Goal: Entertainment & Leisure: Browse casually

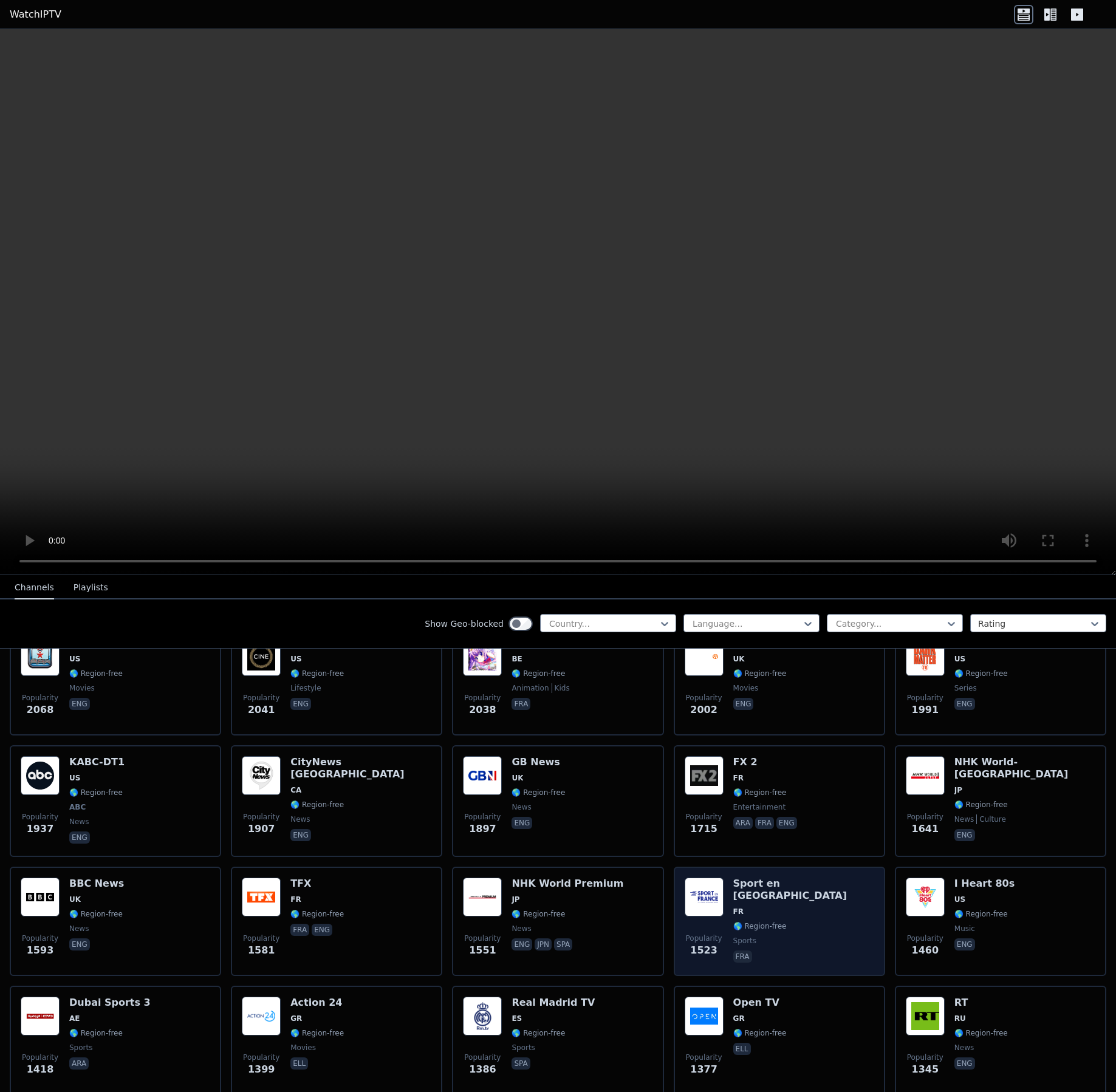
scroll to position [842, 0]
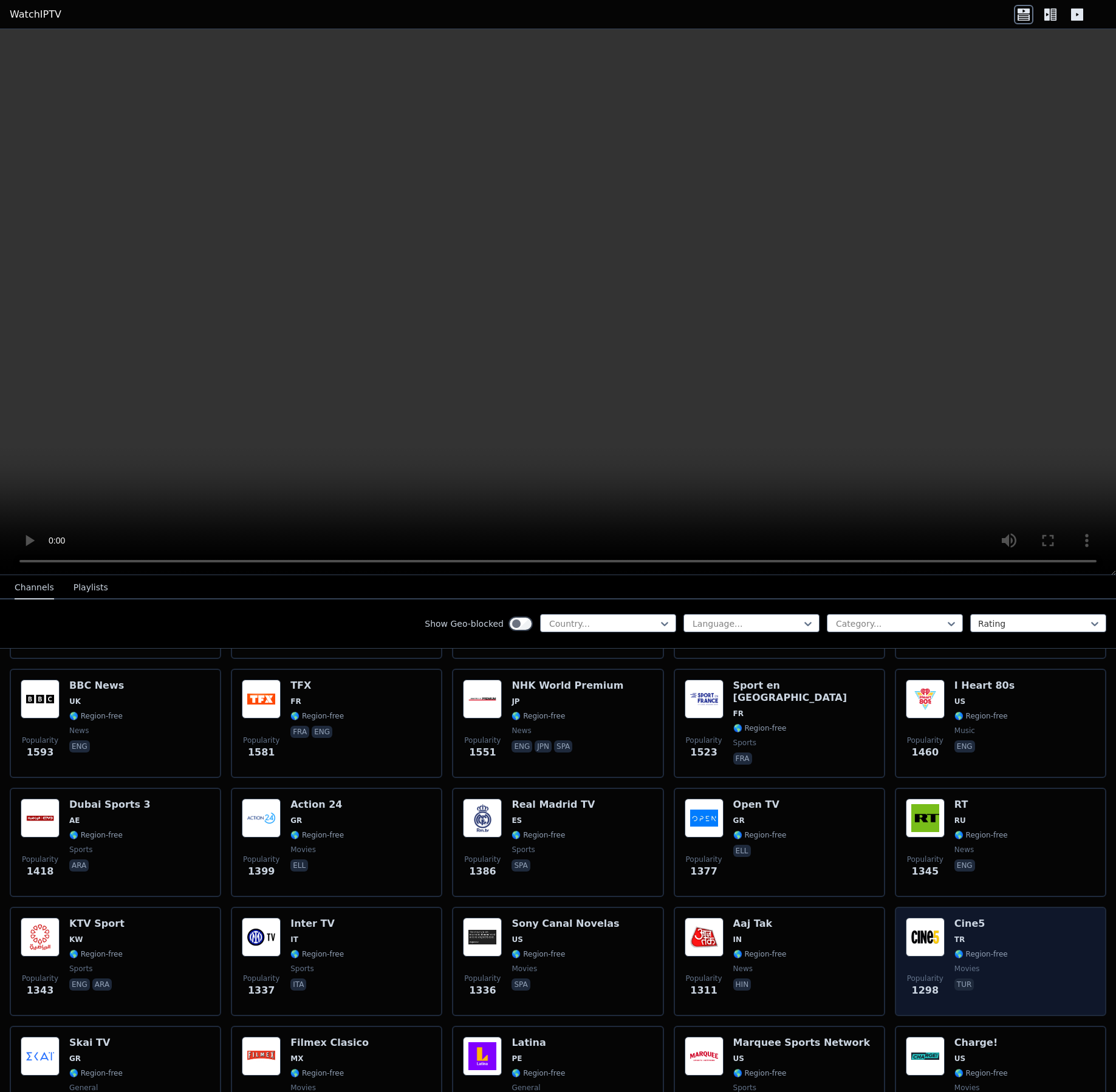
click at [1044, 946] on div "Popularity 1298 Cine5 TR 🌎 Region-free movies tur" at bounding box center [1001, 962] width 190 height 87
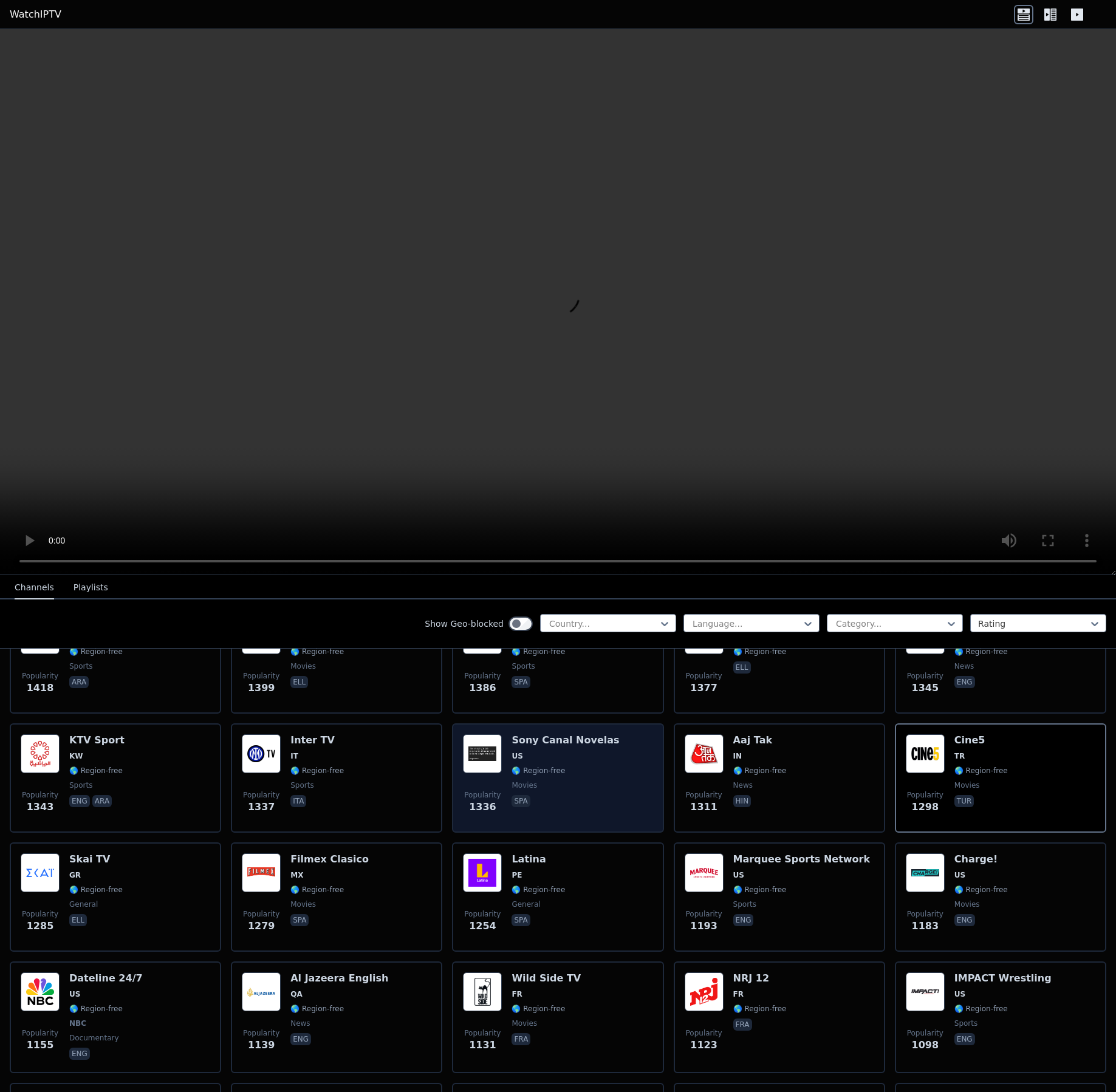
scroll to position [1071, 0]
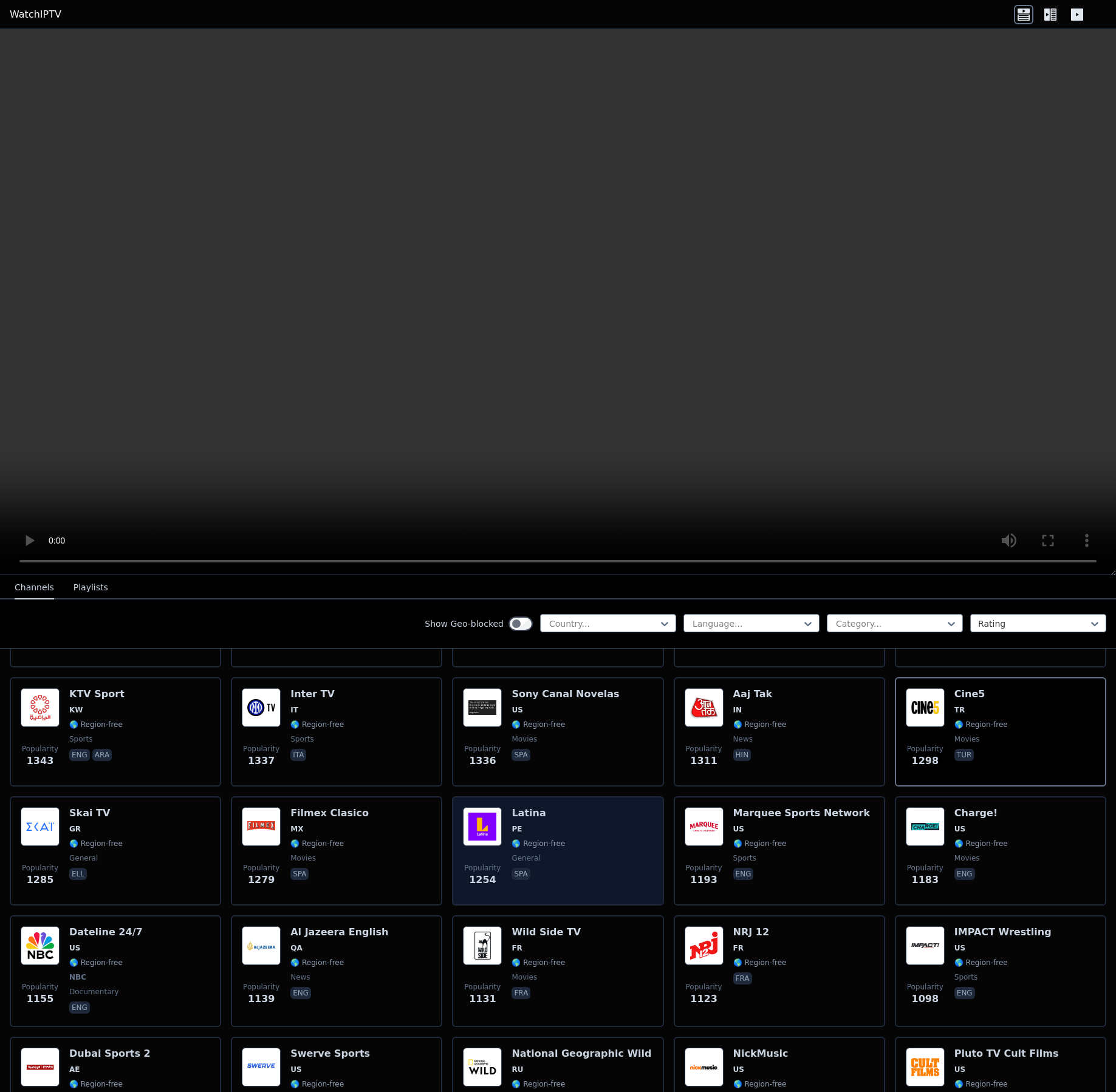
click at [610, 807] on div "Popularity 1254 Latina PE 🌎 Region-free general spa" at bounding box center [557, 851] width 190 height 87
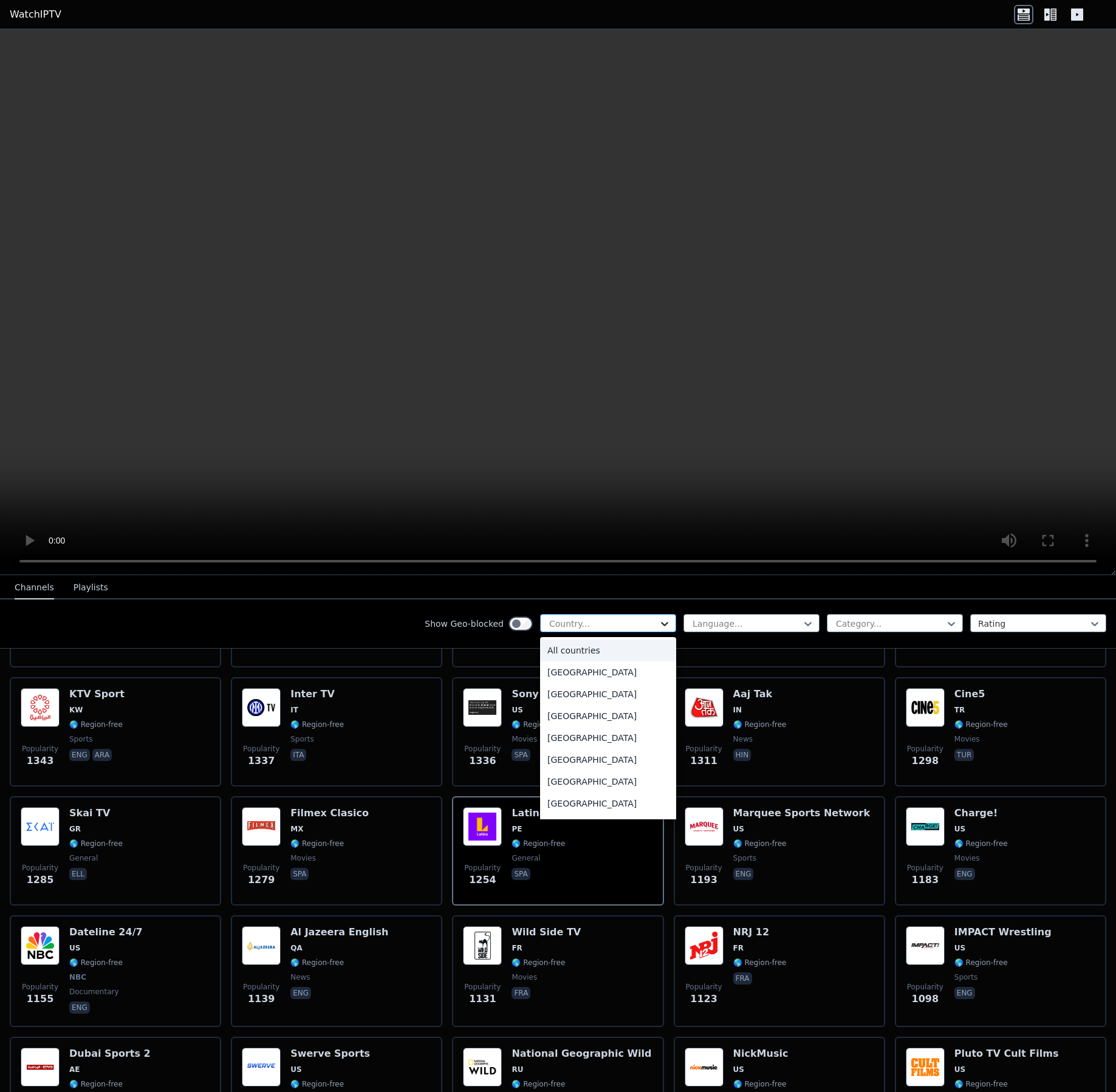
click at [659, 622] on icon at bounding box center [665, 624] width 12 height 12
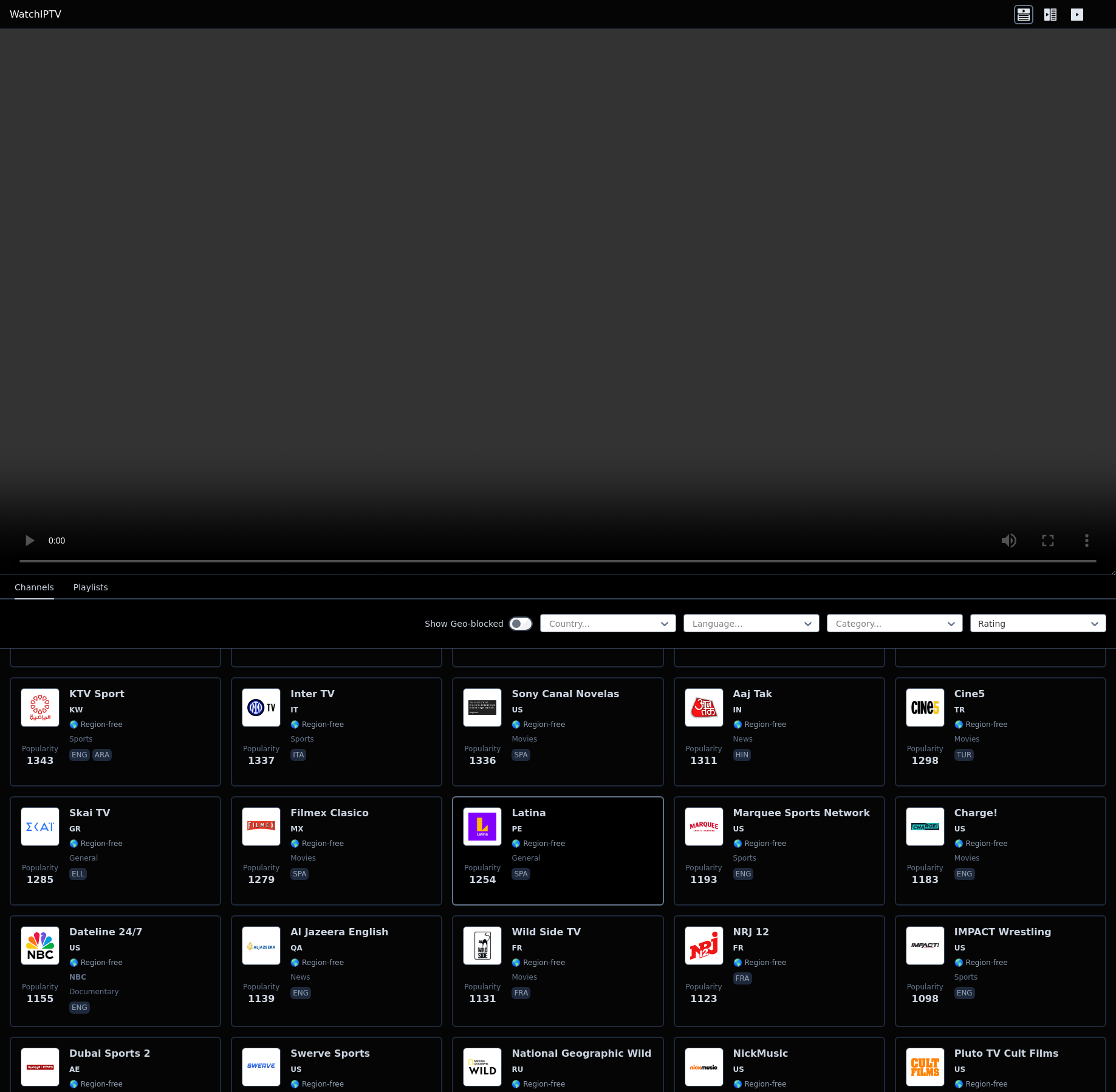
click at [355, 612] on div "Show Geo-blocked Country... Language... Category... Rating" at bounding box center [558, 624] width 1116 height 49
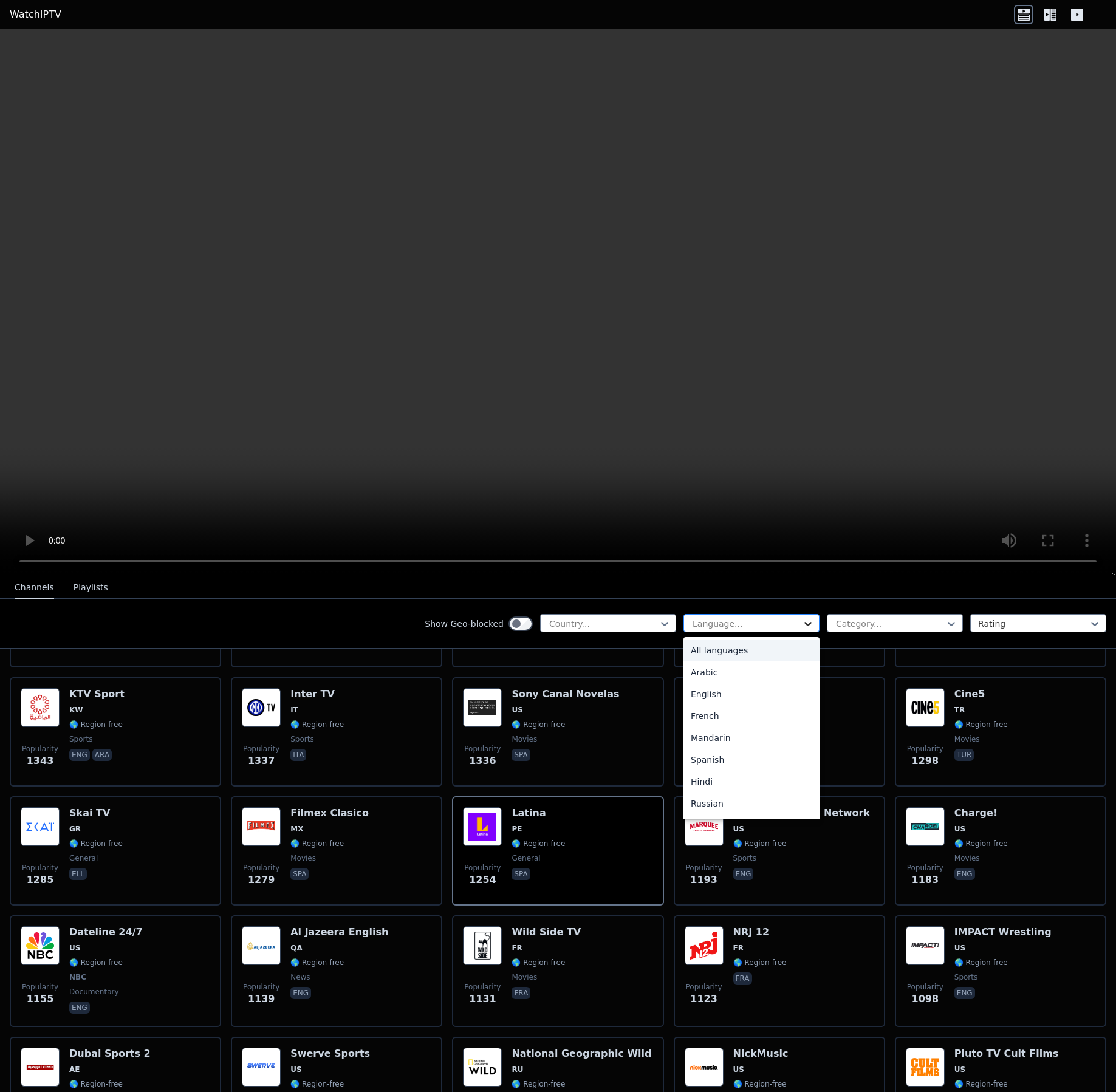
click at [802, 622] on icon at bounding box center [808, 624] width 12 height 12
click at [702, 684] on div "Spanish" at bounding box center [752, 685] width 136 height 22
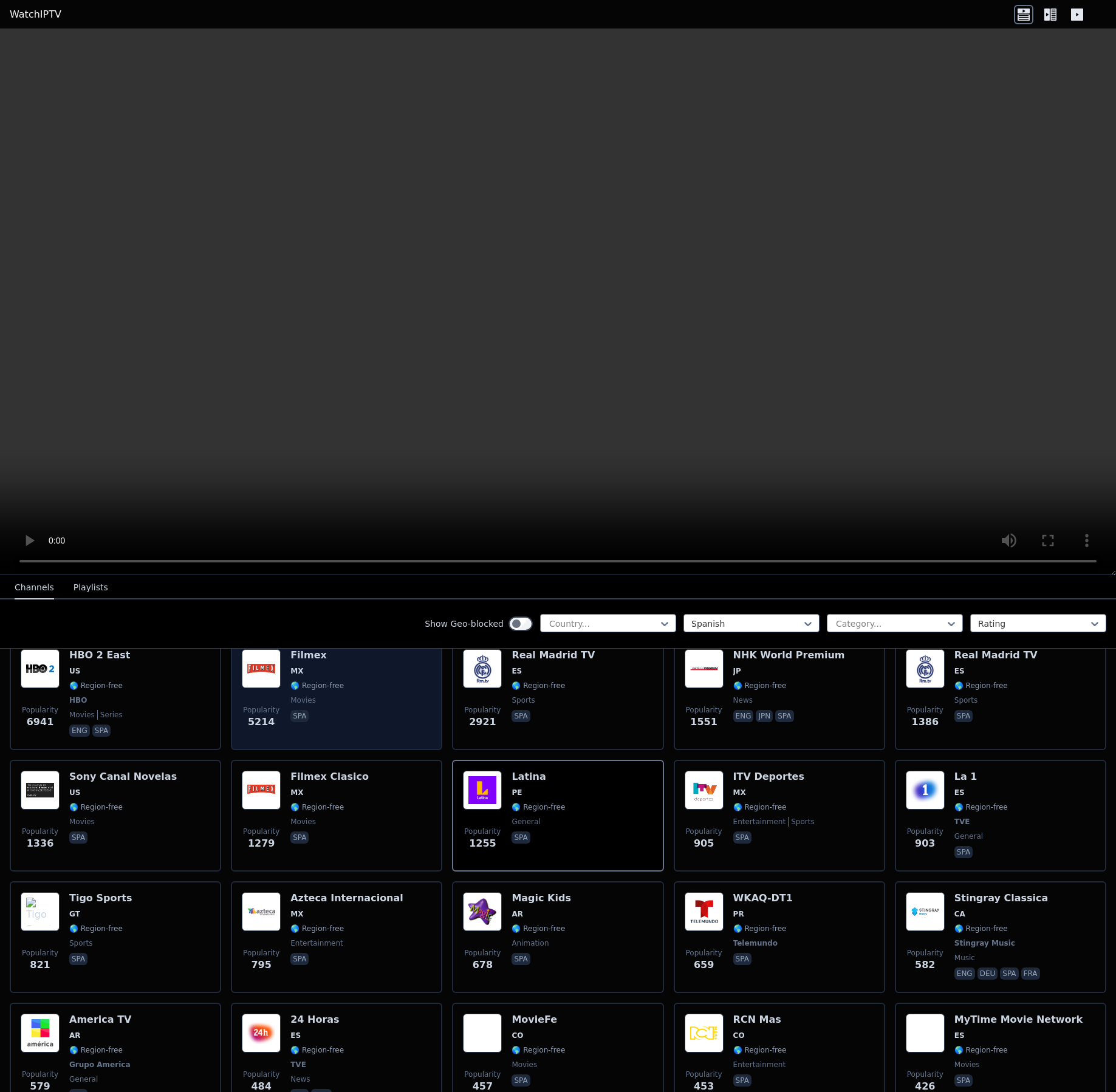
scroll to position [77, 0]
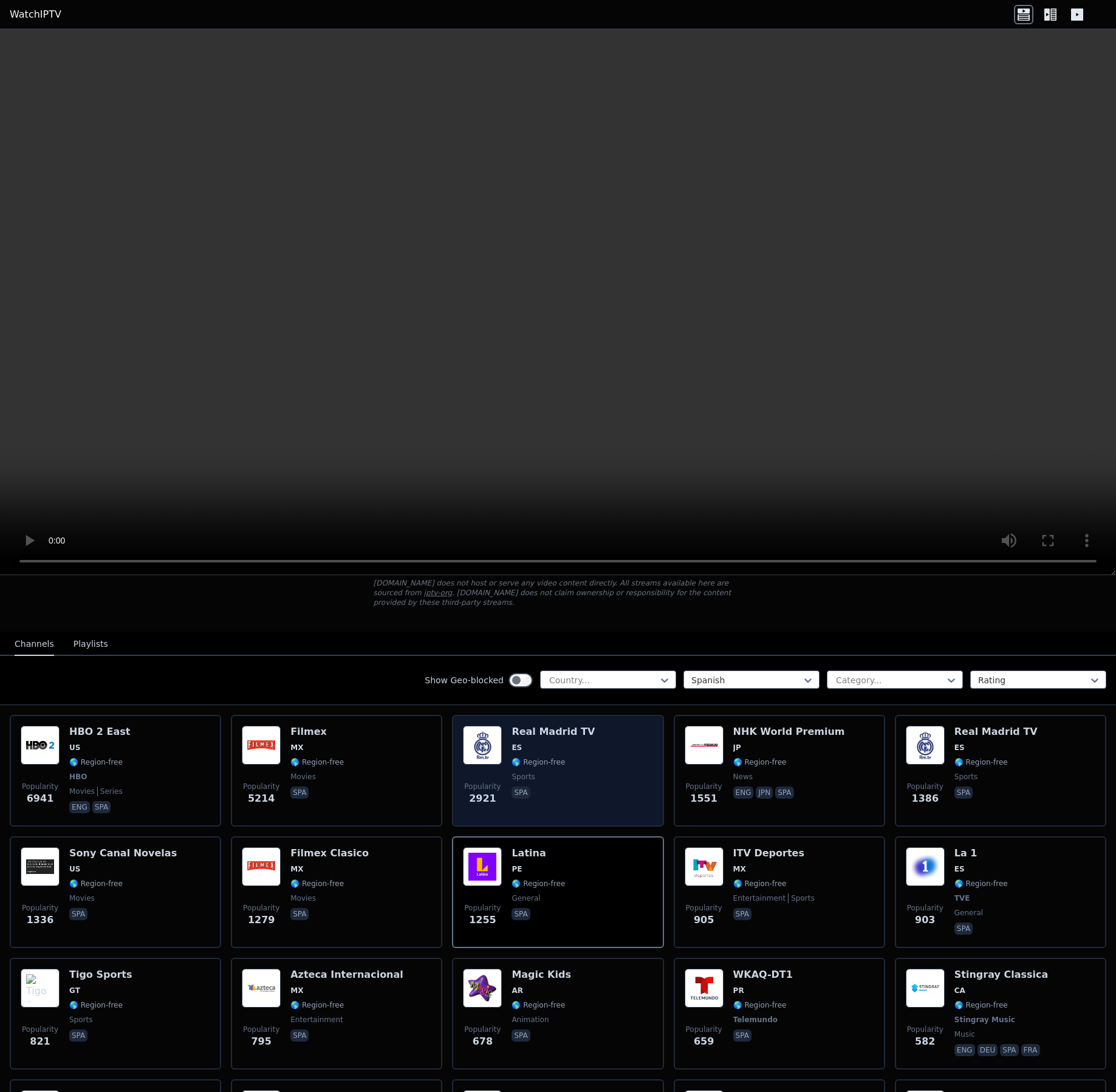
click at [589, 749] on div "Popularity 2921 Real Madrid TV ES 🌎 Region-free sports spa" at bounding box center [557, 770] width 190 height 90
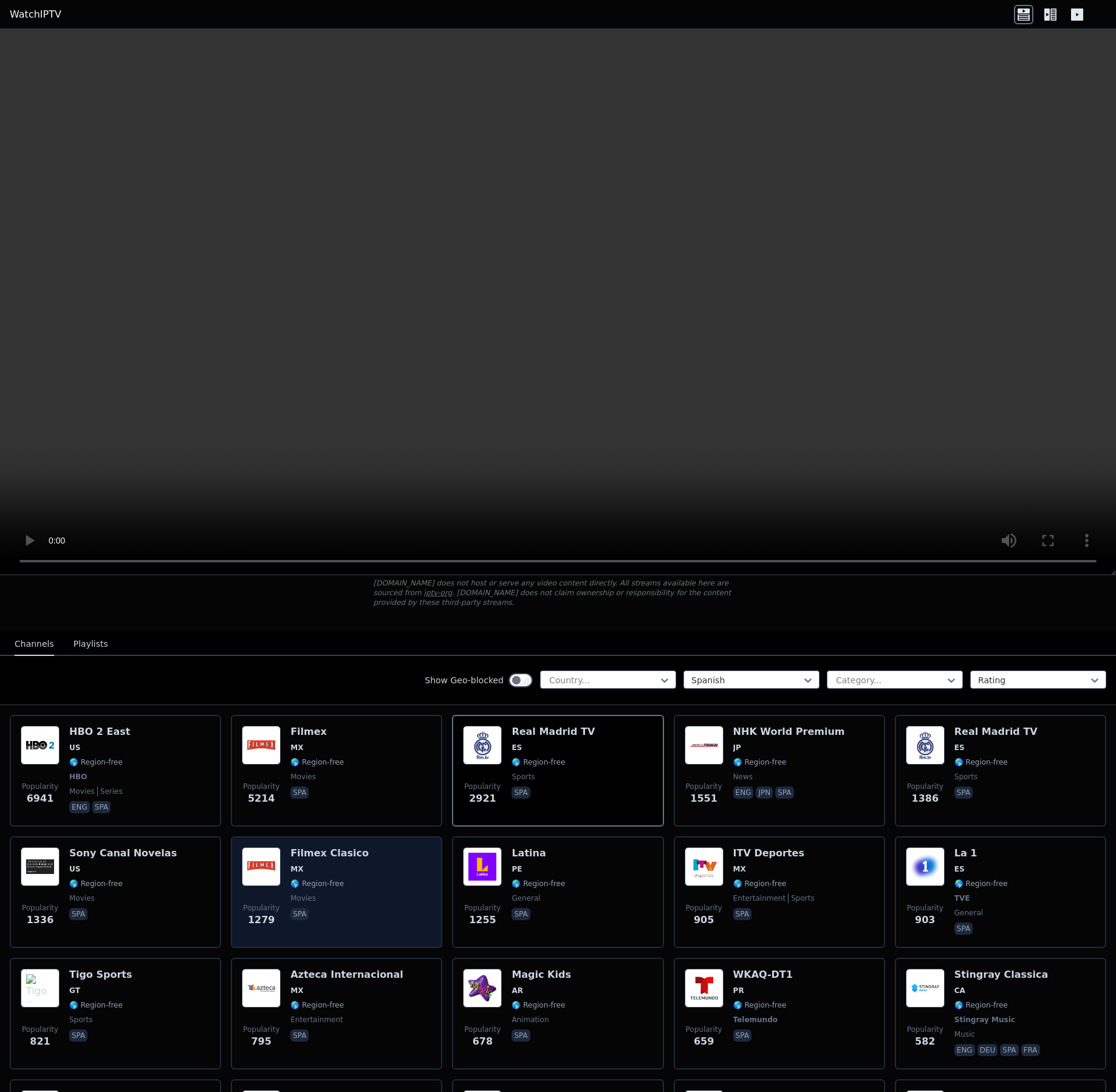
click at [401, 868] on div "Popularity 1279 Filmex Clasico MX 🌎 Region-free movies spa" at bounding box center [336, 892] width 190 height 90
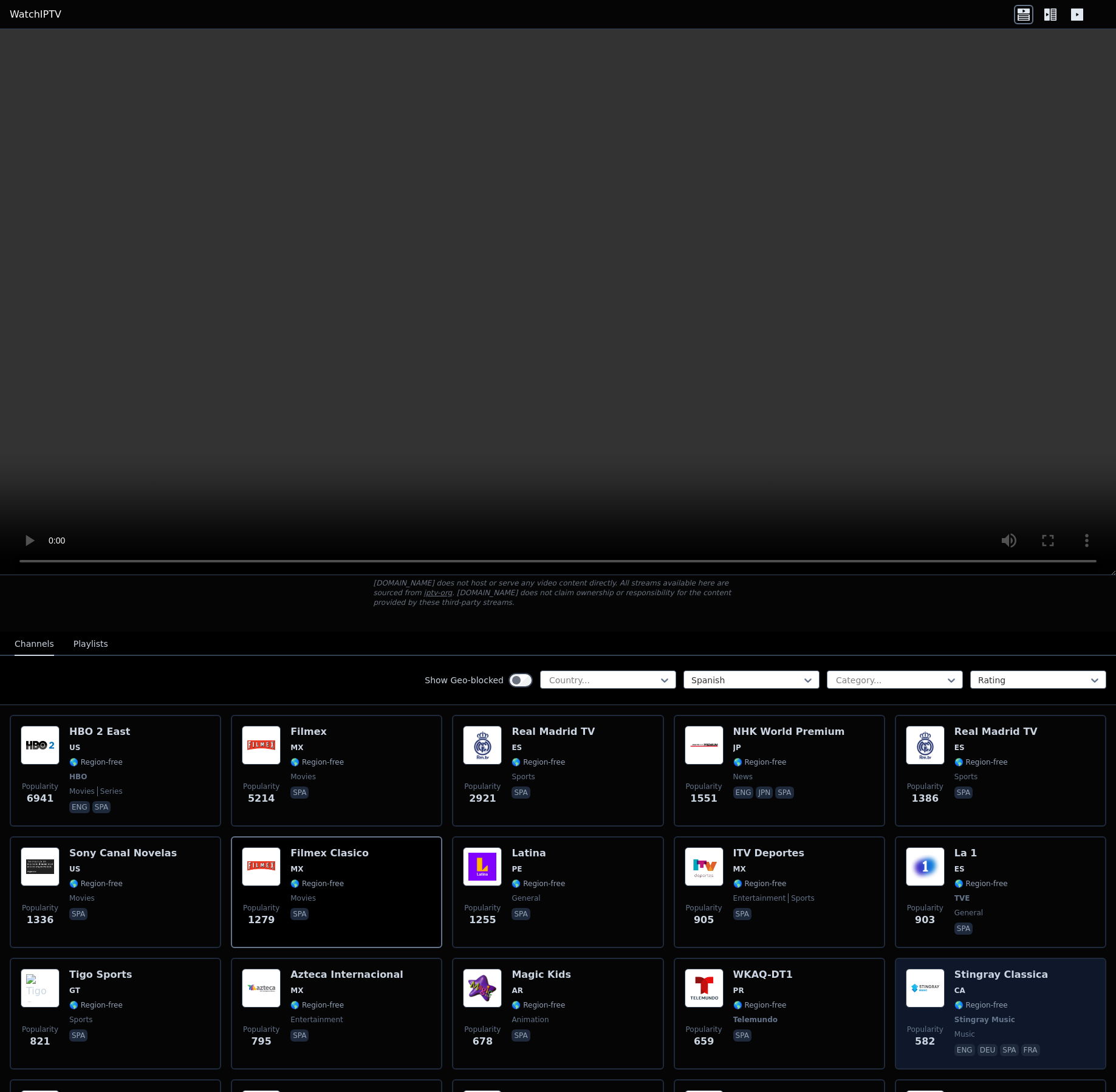
click at [1043, 988] on div "Popularity 582 Stingray Classica CA 🌎 Region-free Stingray Music music eng deu …" at bounding box center [1001, 1013] width 190 height 90
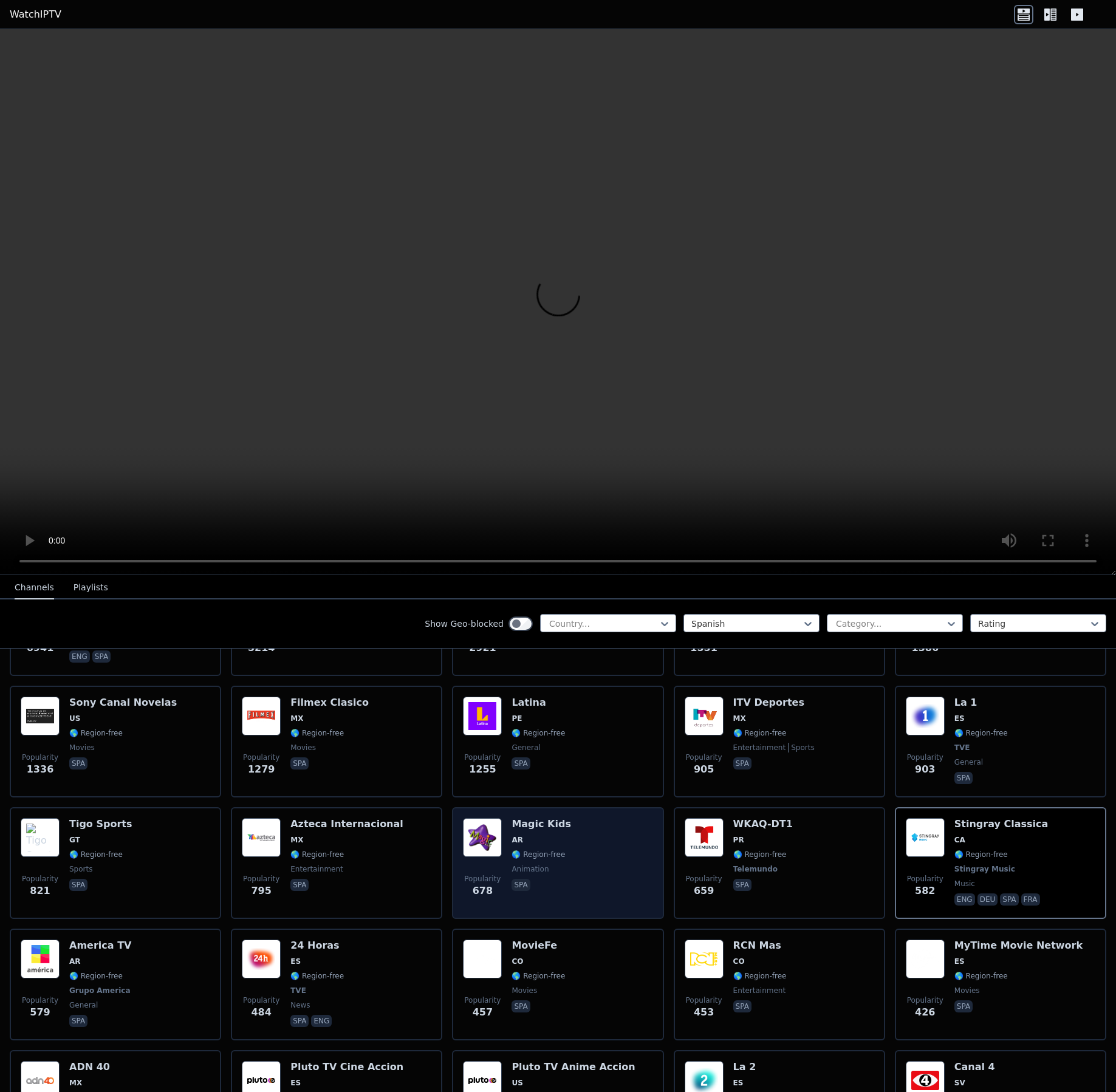
scroll to position [230, 0]
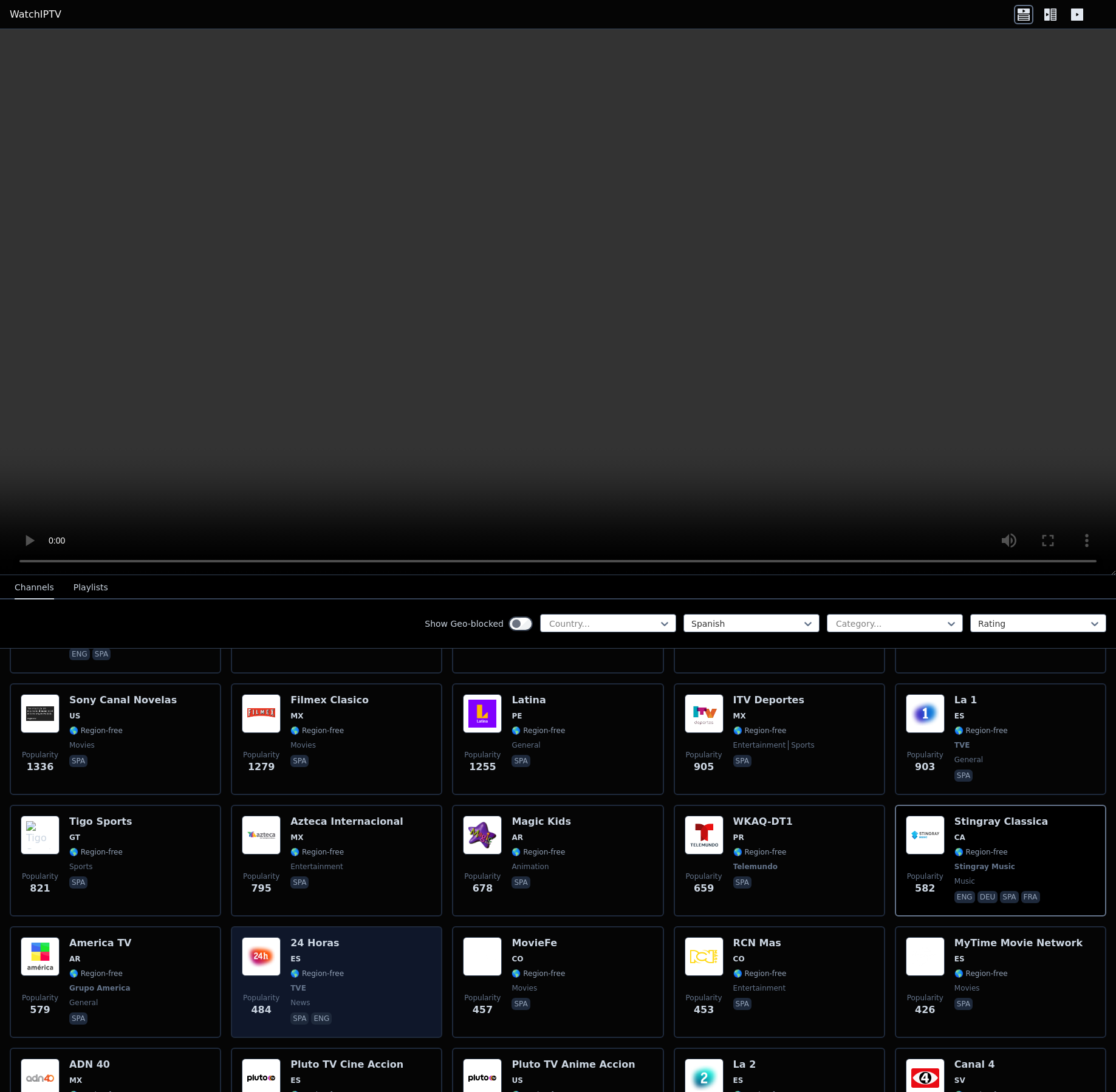
click at [394, 957] on div "Popularity 484 24 Horas ES 🌎 Region-free TVE news spa eng" at bounding box center [336, 982] width 190 height 90
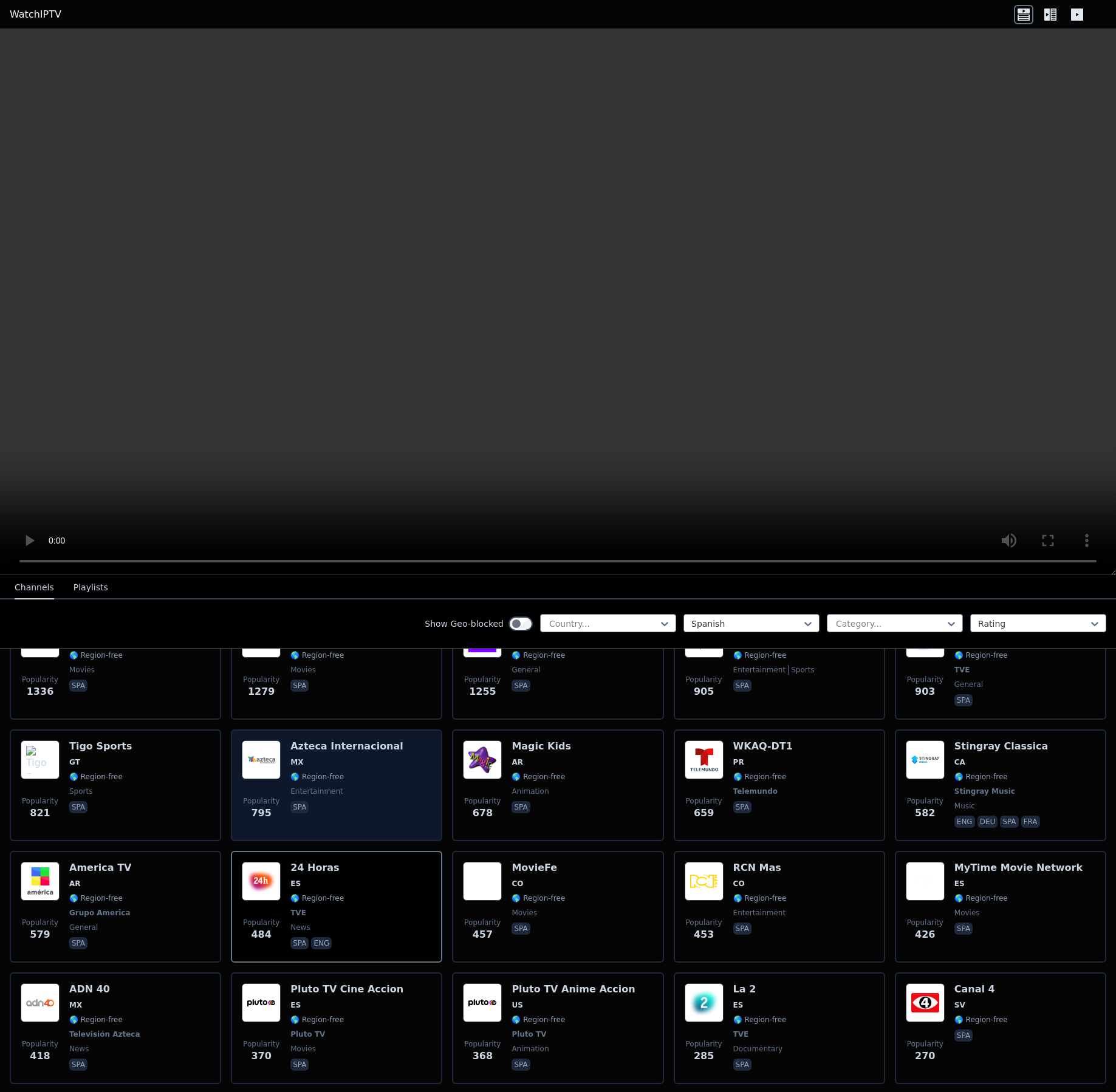
scroll to position [306, 0]
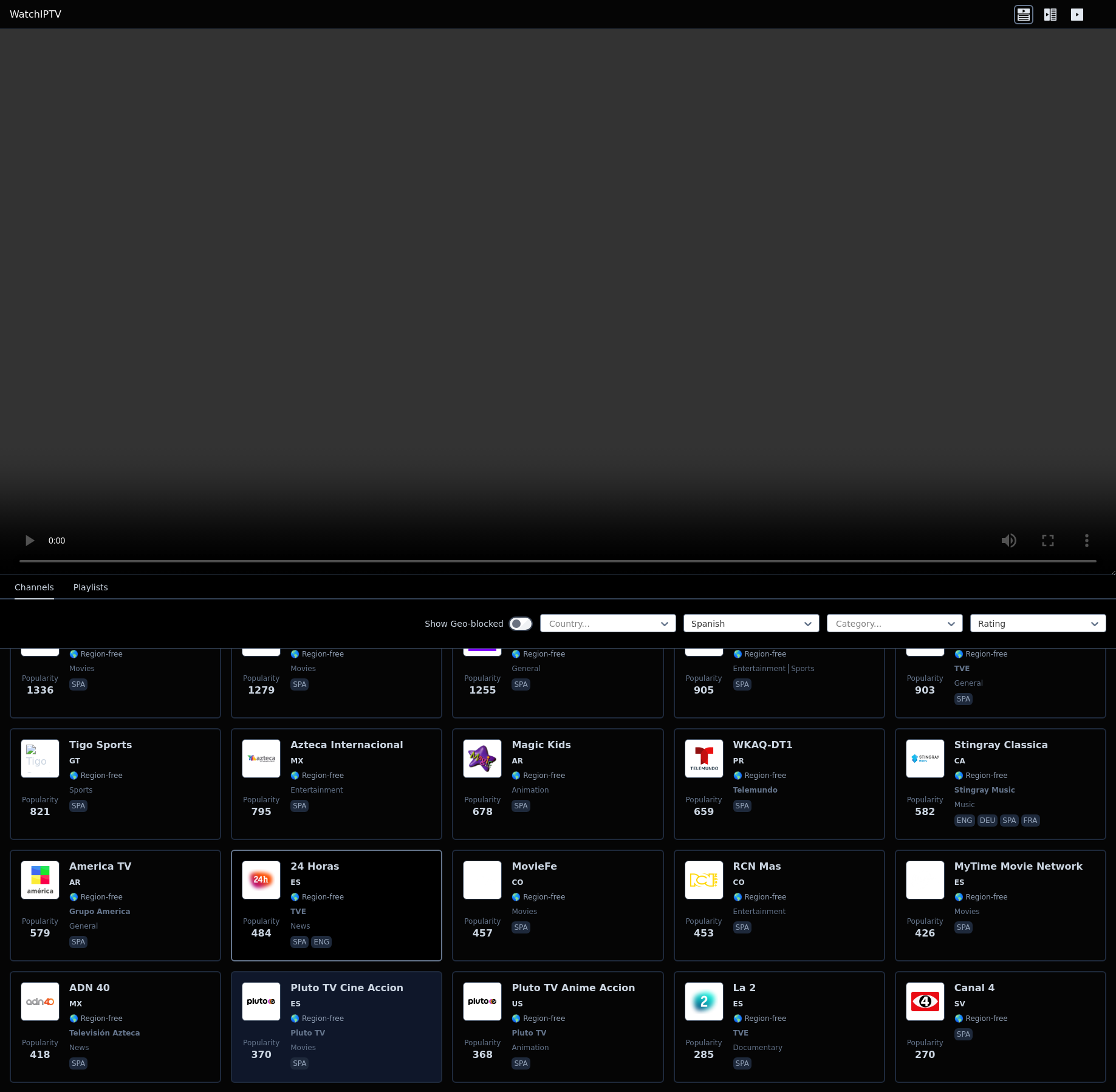
click at [380, 1028] on span "Pluto TV" at bounding box center [346, 1033] width 113 height 10
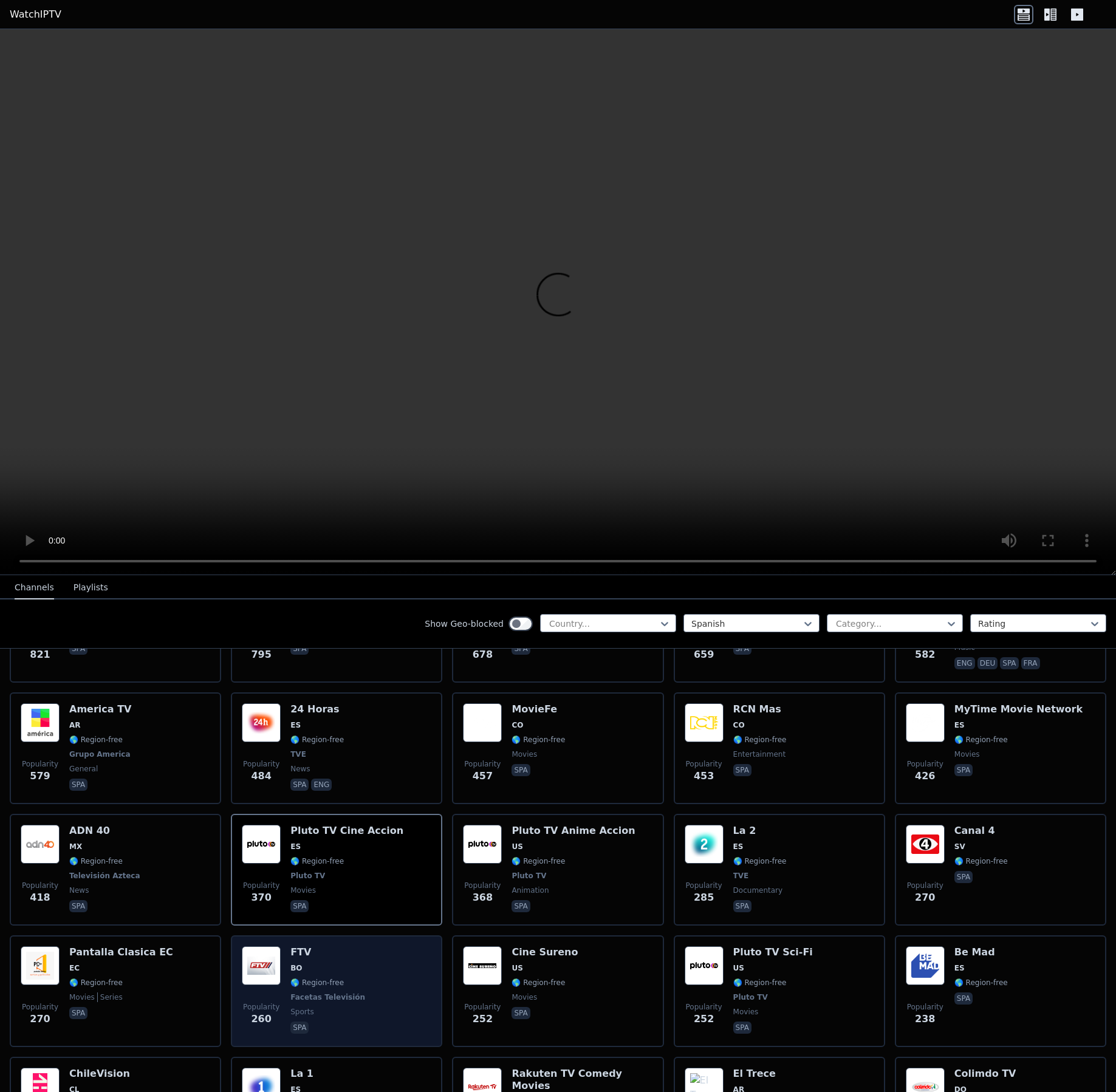
scroll to position [536, 0]
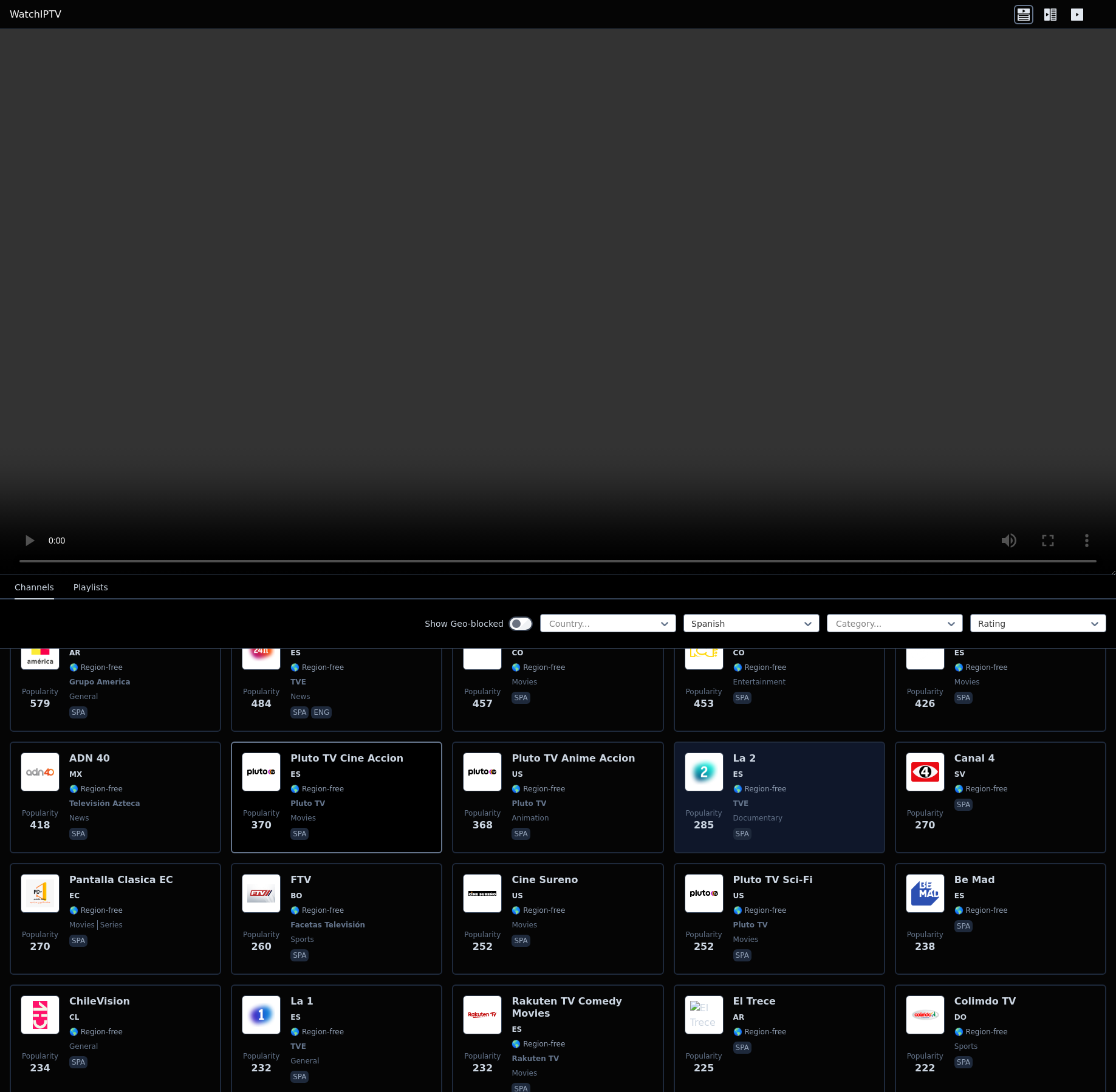
click at [819, 782] on div "Popularity 285 La 2 ES 🌎 Region-free TVE documentary spa" at bounding box center [779, 797] width 190 height 90
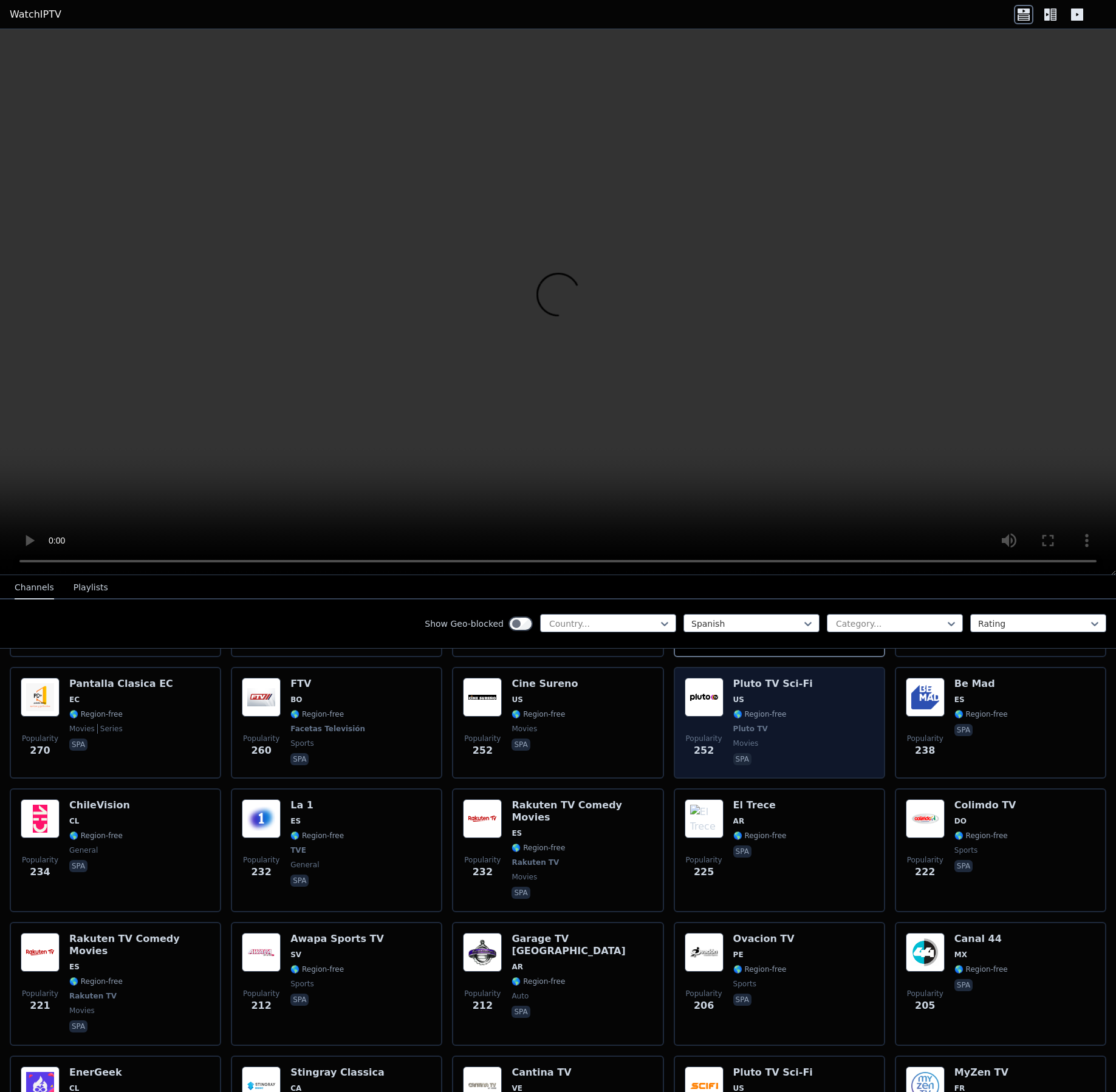
scroll to position [765, 0]
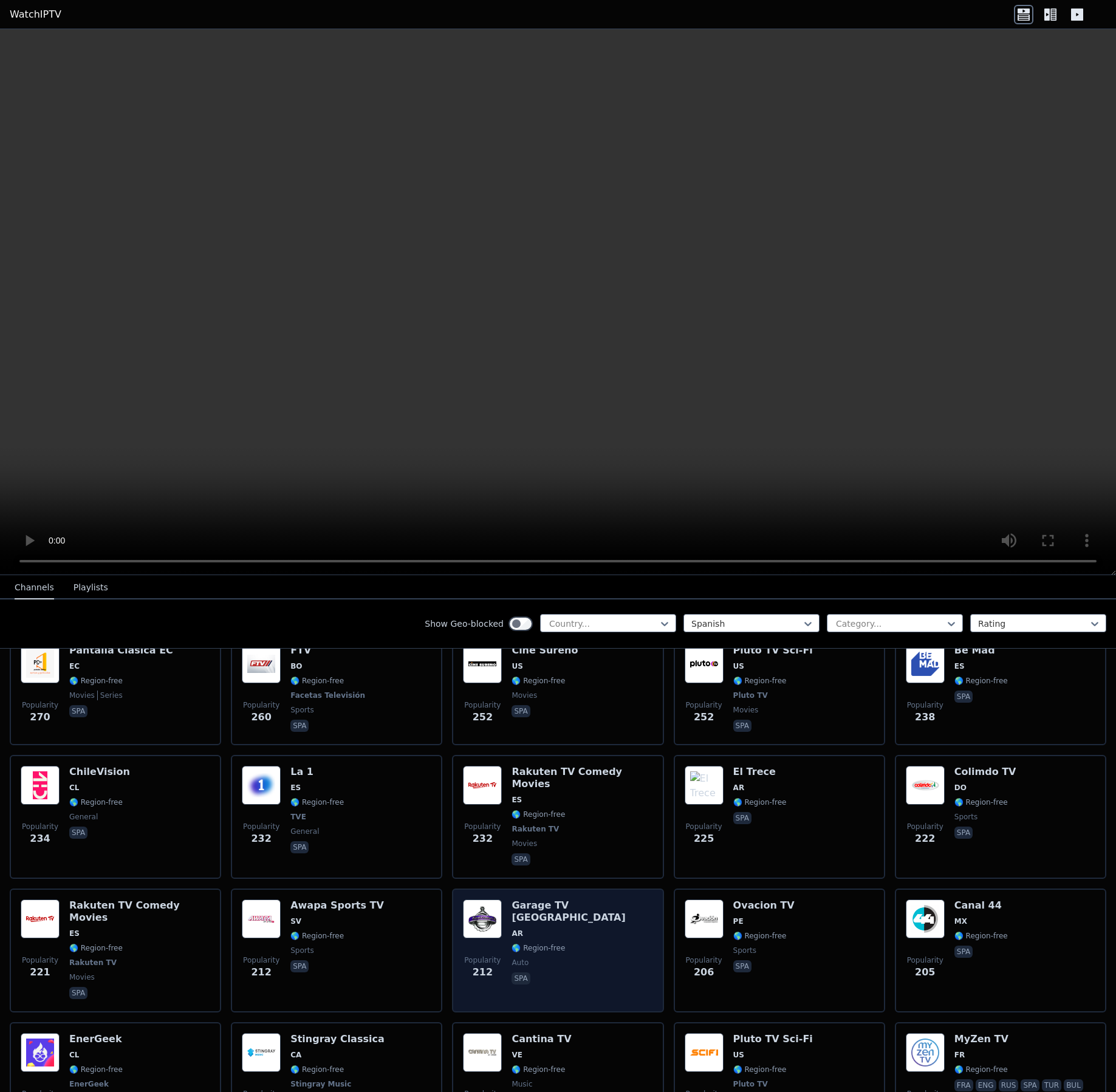
click at [579, 923] on div "Garage TV [GEOGRAPHIC_DATA] [GEOGRAPHIC_DATA] 🌎 Region-free auto spa" at bounding box center [582, 950] width 141 height 102
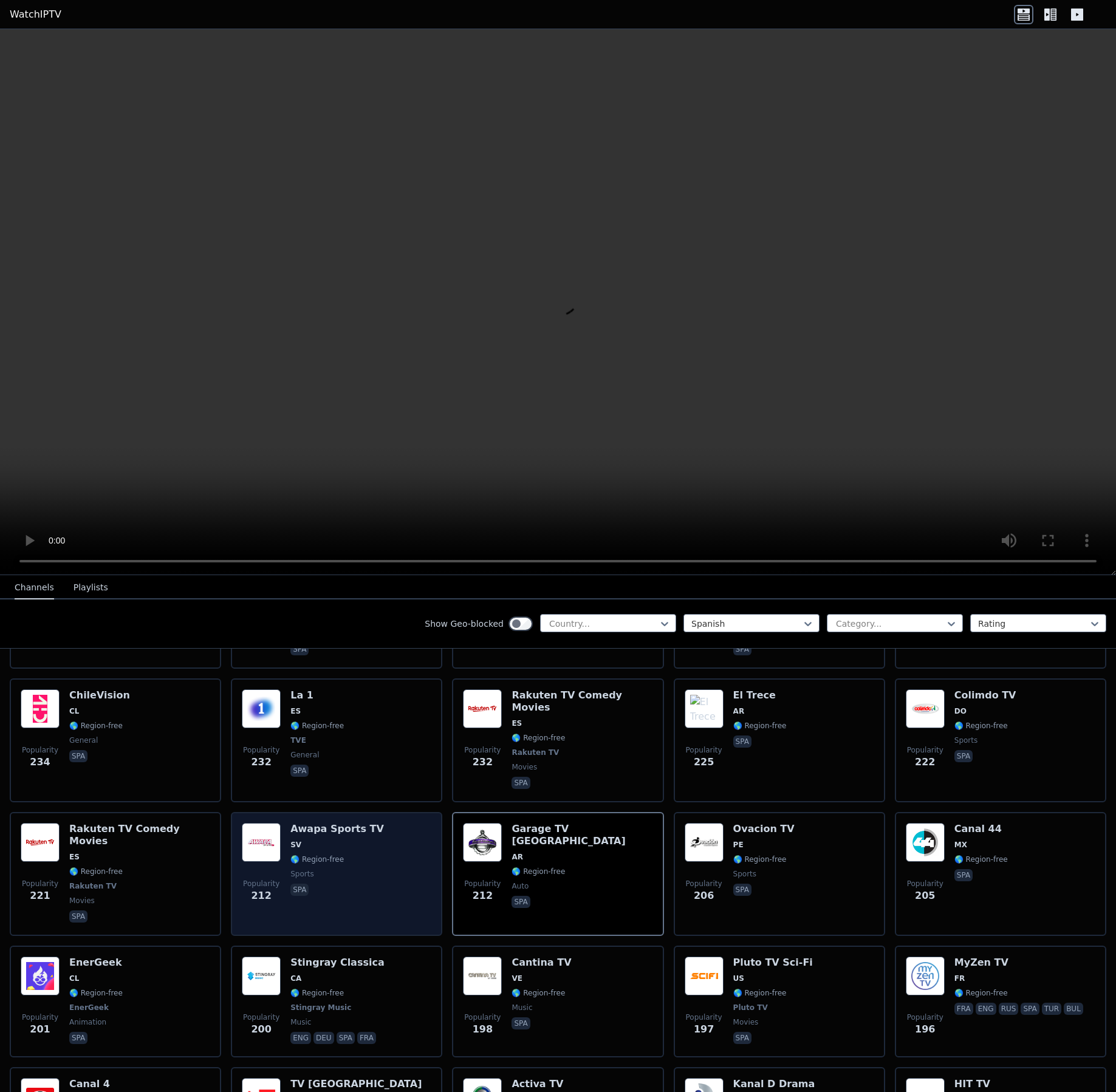
scroll to position [918, 0]
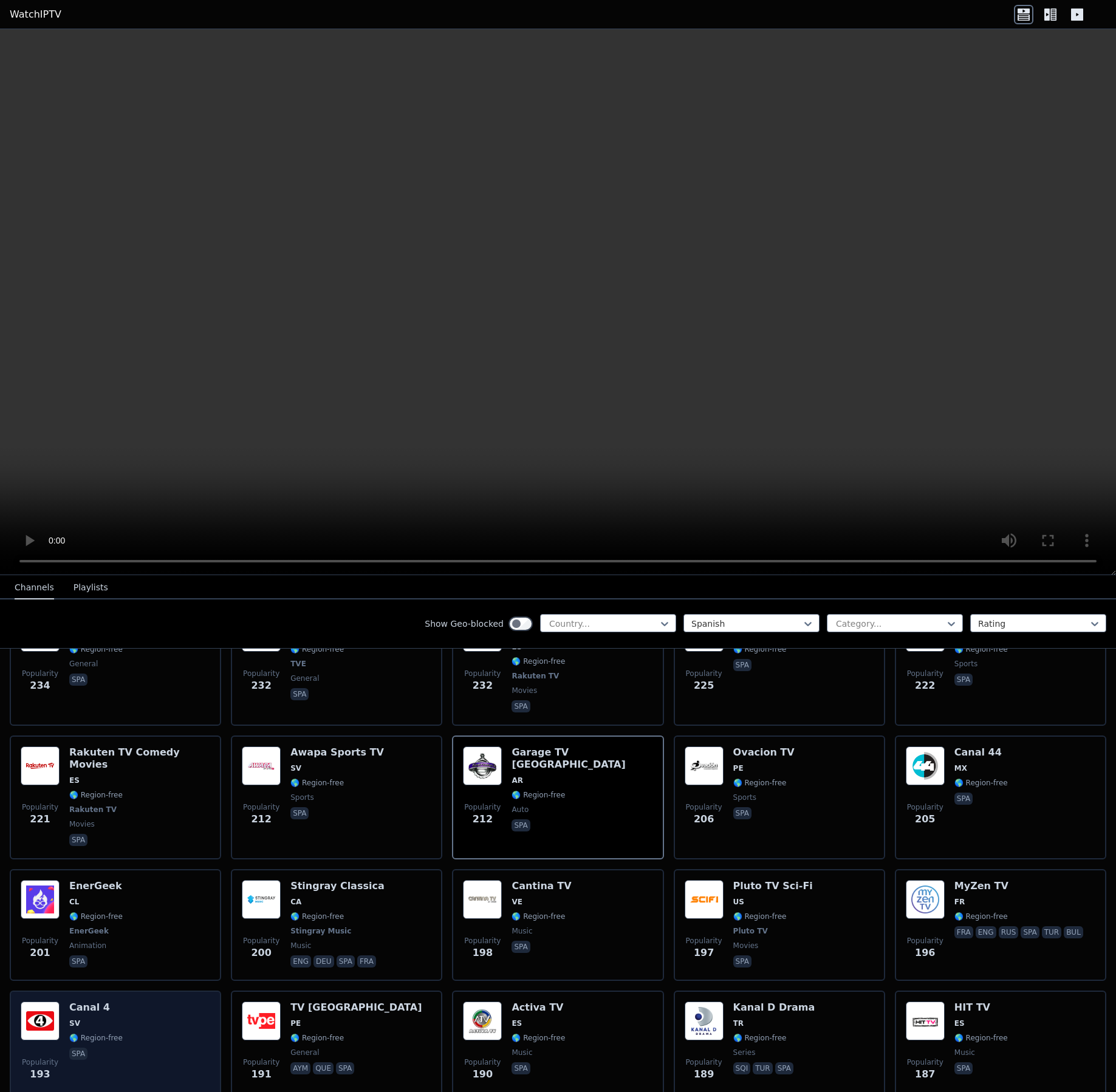
click at [156, 1002] on div "Popularity 193 Canal 4 SV 🌎 Region-free spa" at bounding box center [115, 1046] width 190 height 87
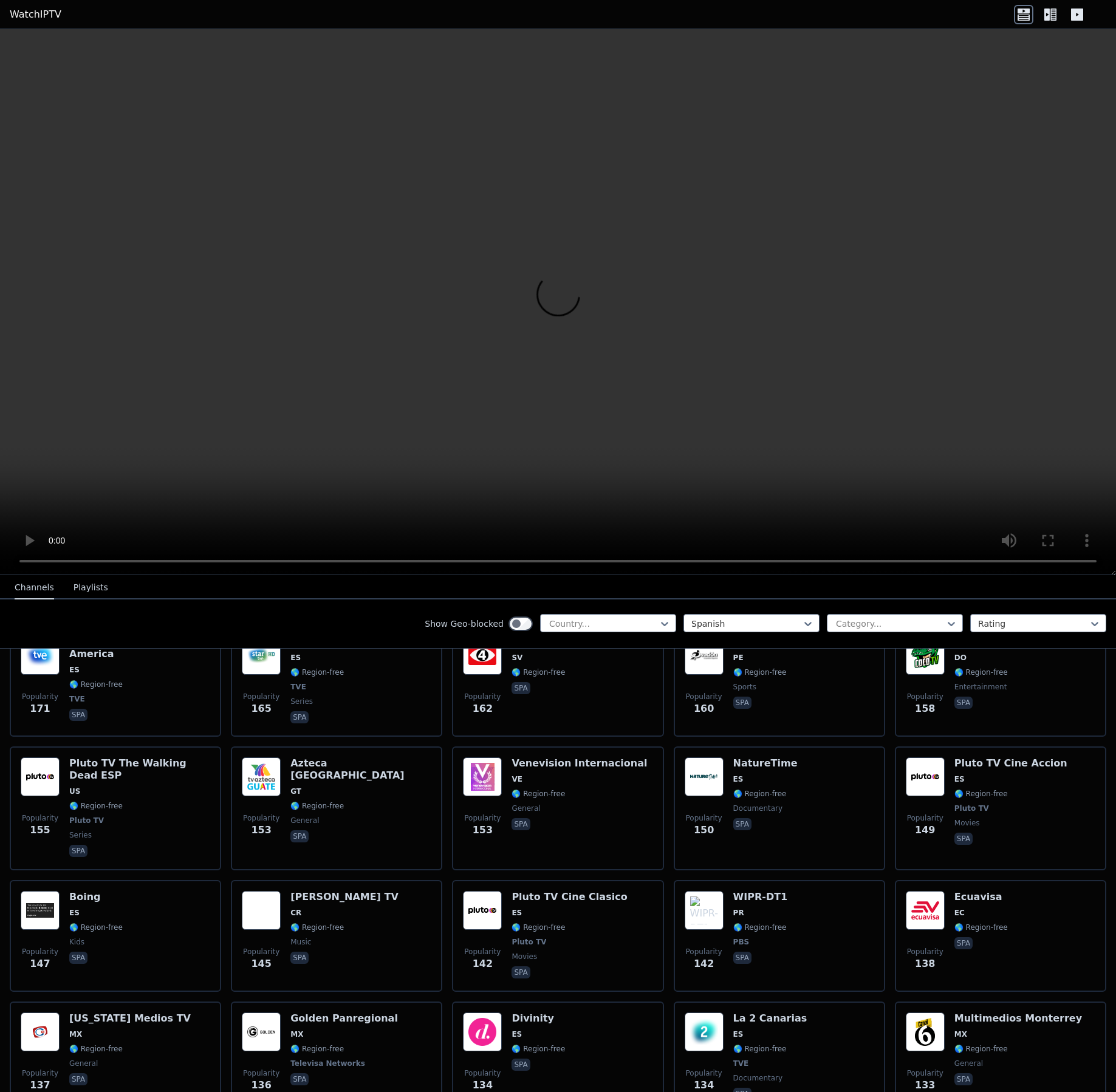
scroll to position [1531, 0]
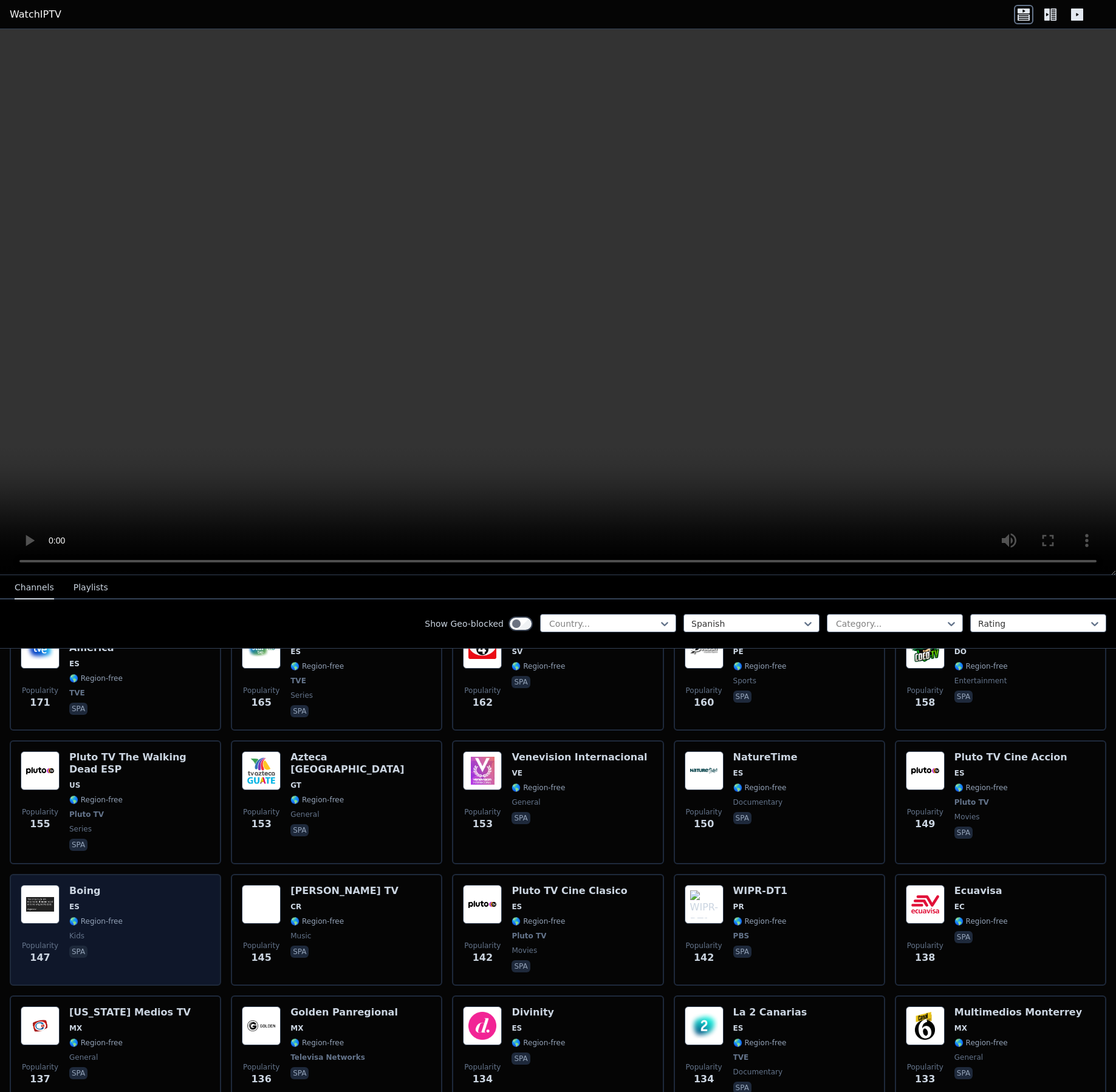
click at [164, 885] on div "Popularity 147 Boing ES 🌎 Region-free kids spa" at bounding box center [115, 929] width 190 height 90
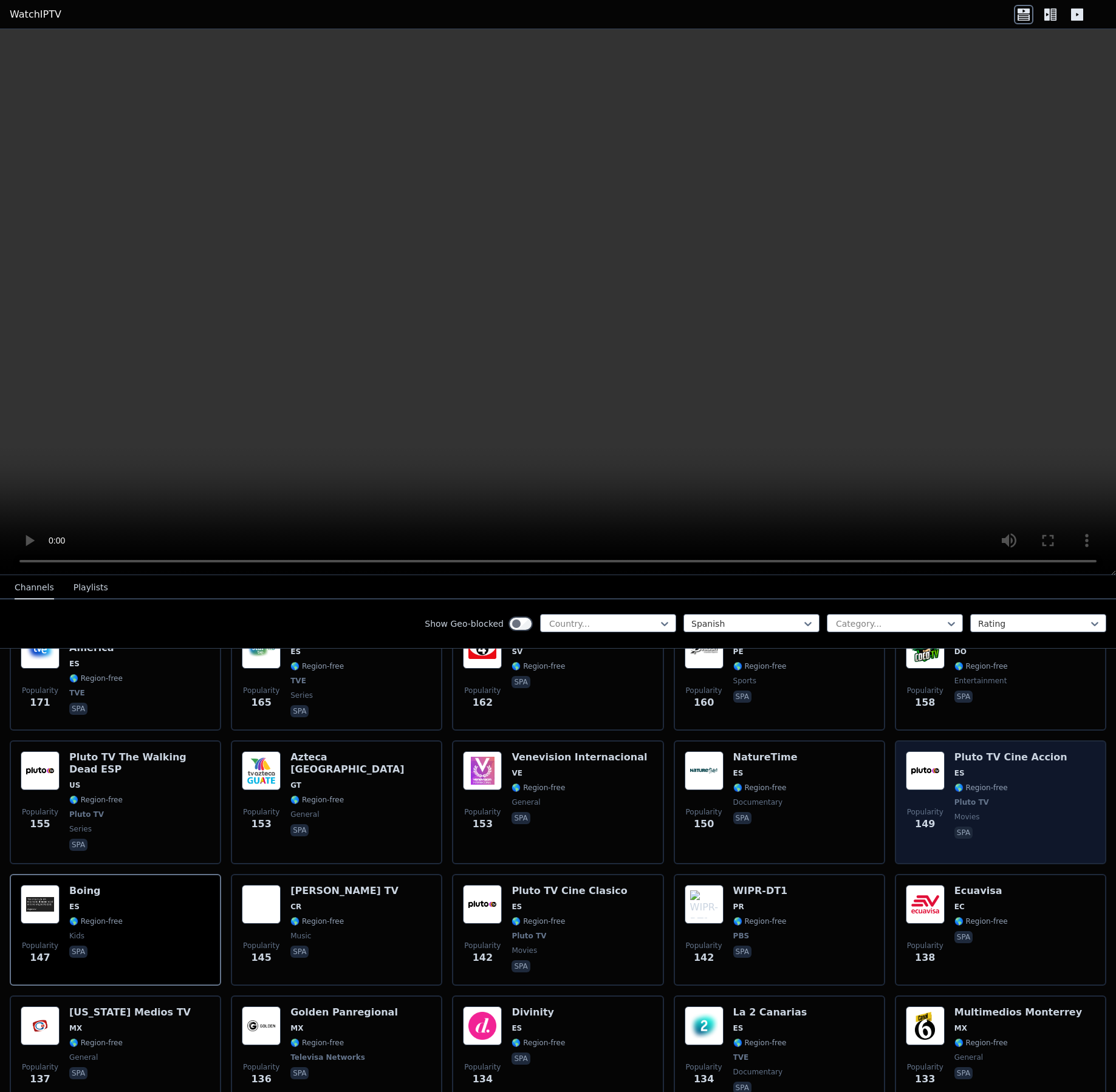
click at [1054, 759] on div "Popularity 149 Pluto TV Cine Accion ES 🌎 Region-free Pluto TV movies spa" at bounding box center [1001, 802] width 190 height 102
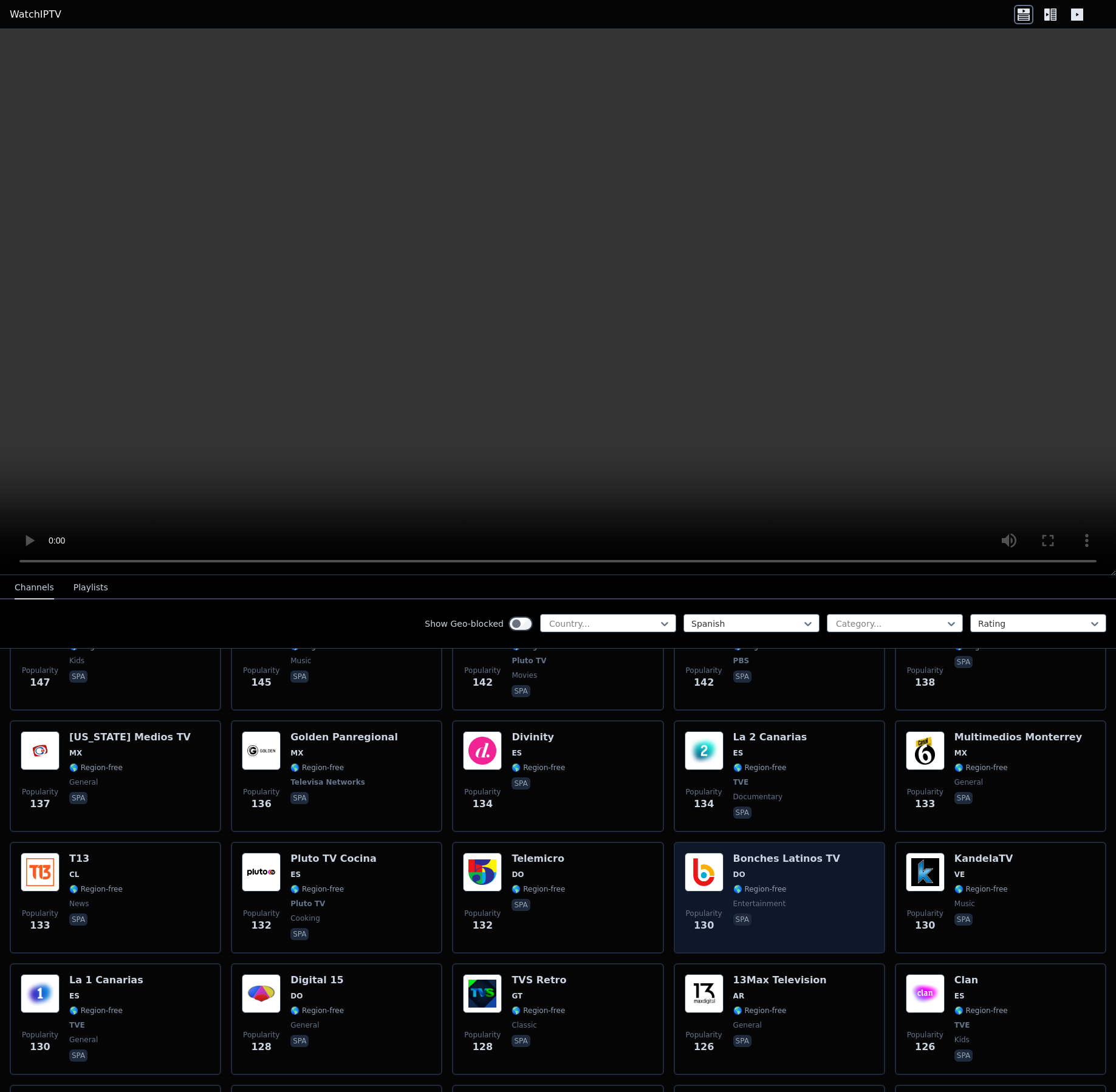
scroll to position [1837, 0]
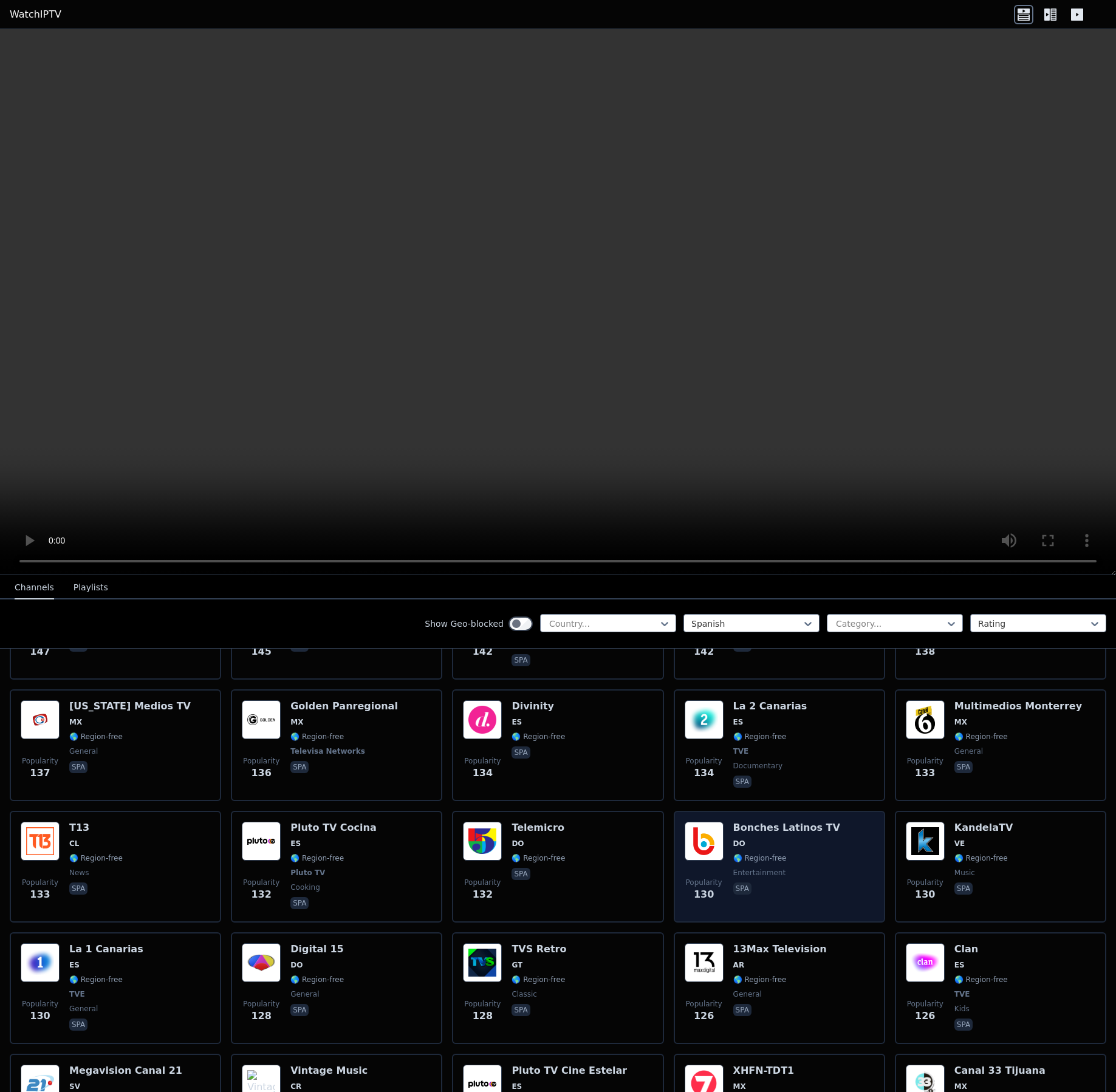
click at [793, 822] on div "Bonches Latinos TV DO 🌎 Region-free entertainment spa" at bounding box center [787, 866] width 107 height 90
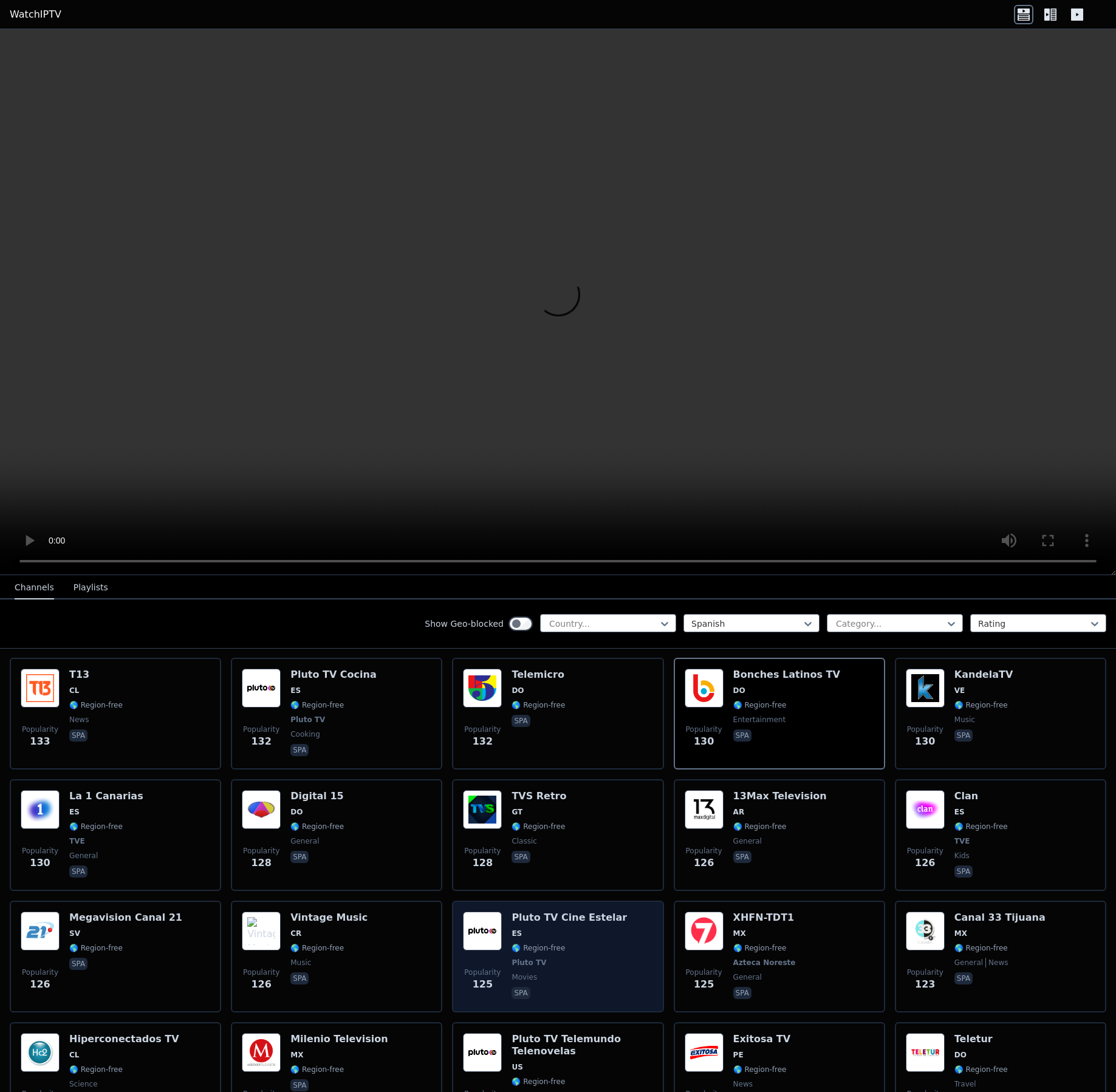
scroll to position [1913, 0]
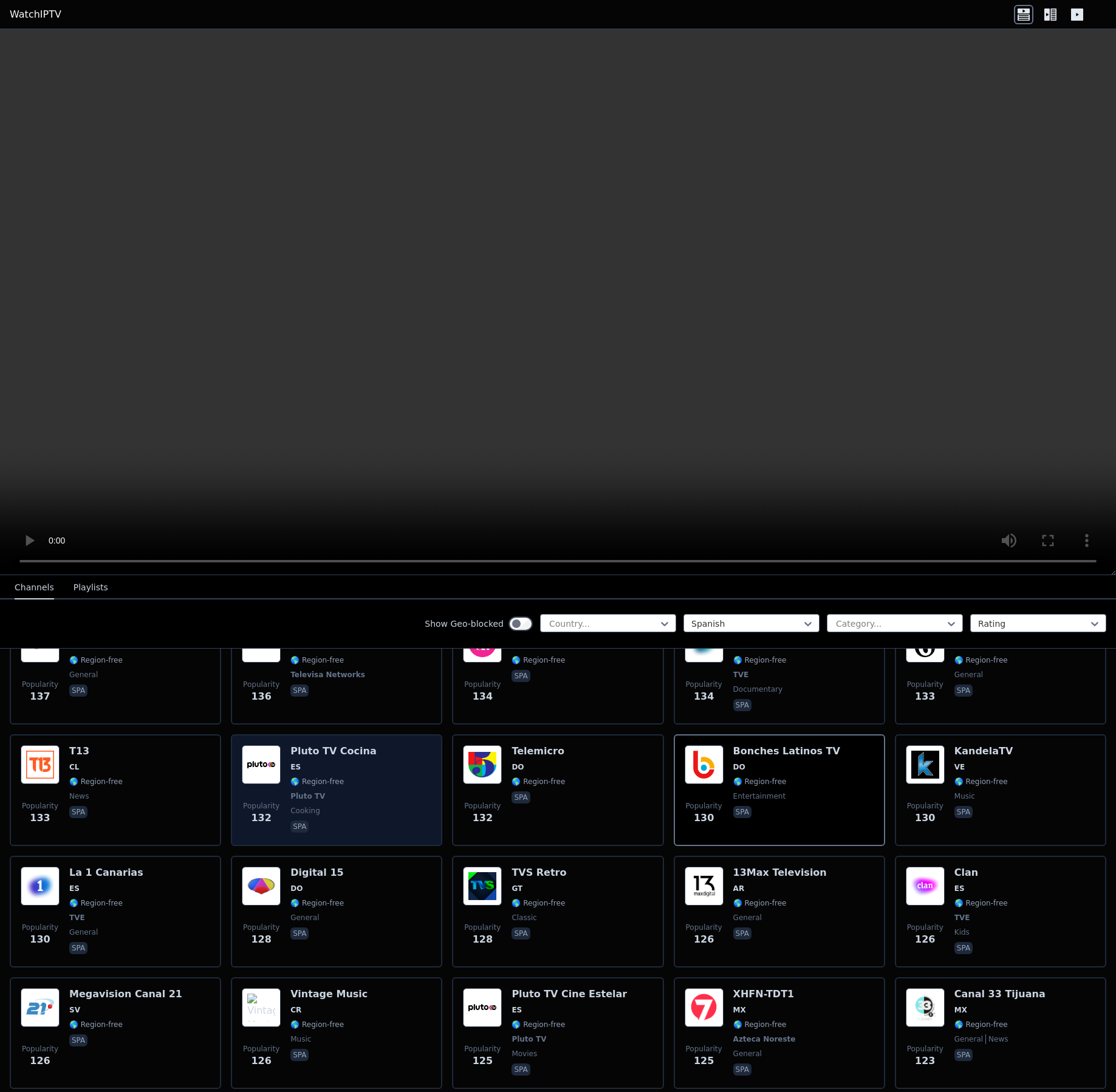
click at [388, 745] on div "Popularity 132 Pluto TV Cocina ES 🌎 Region-free Pluto TV cooking spa" at bounding box center [336, 789] width 190 height 90
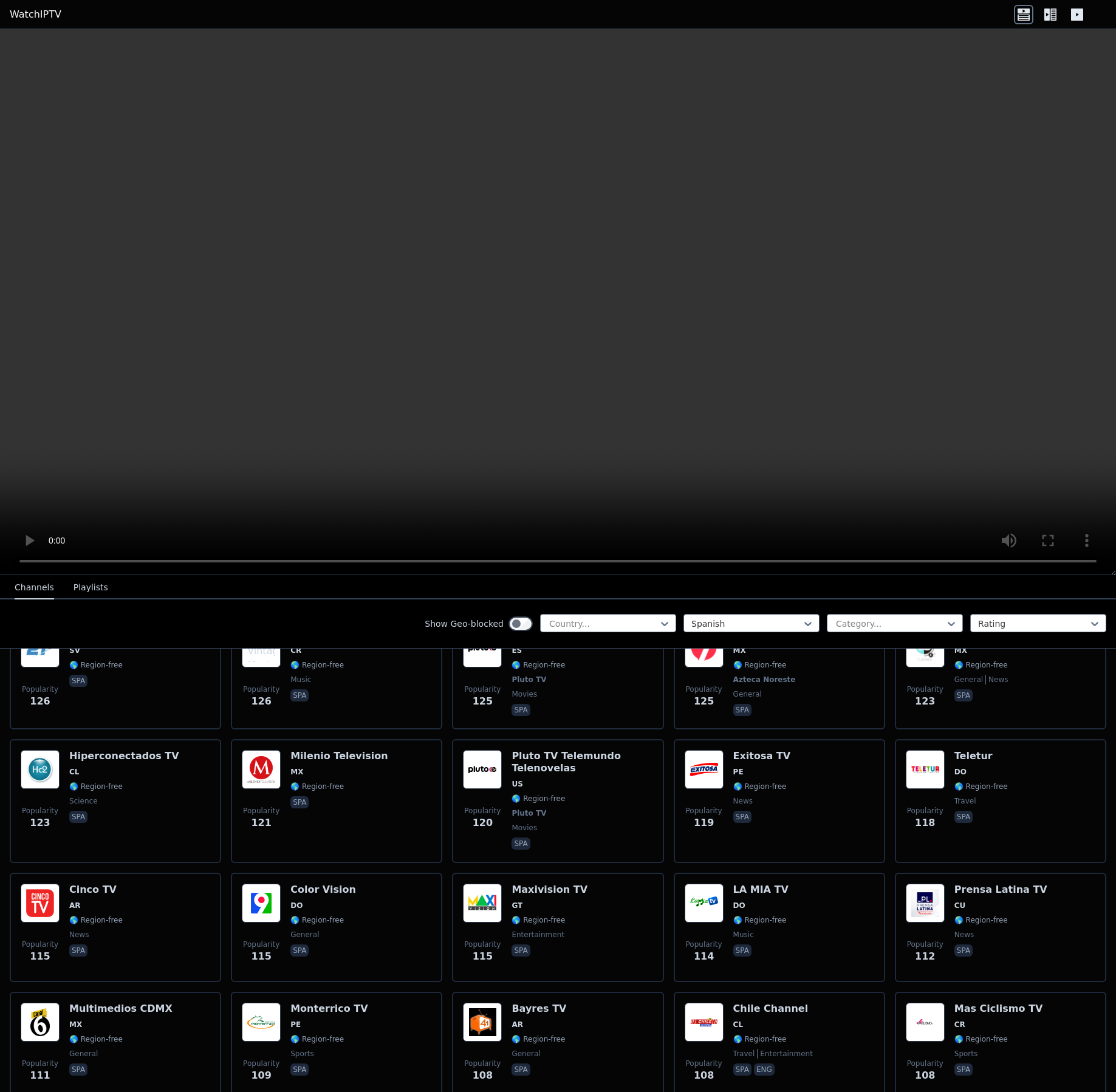
scroll to position [2296, 0]
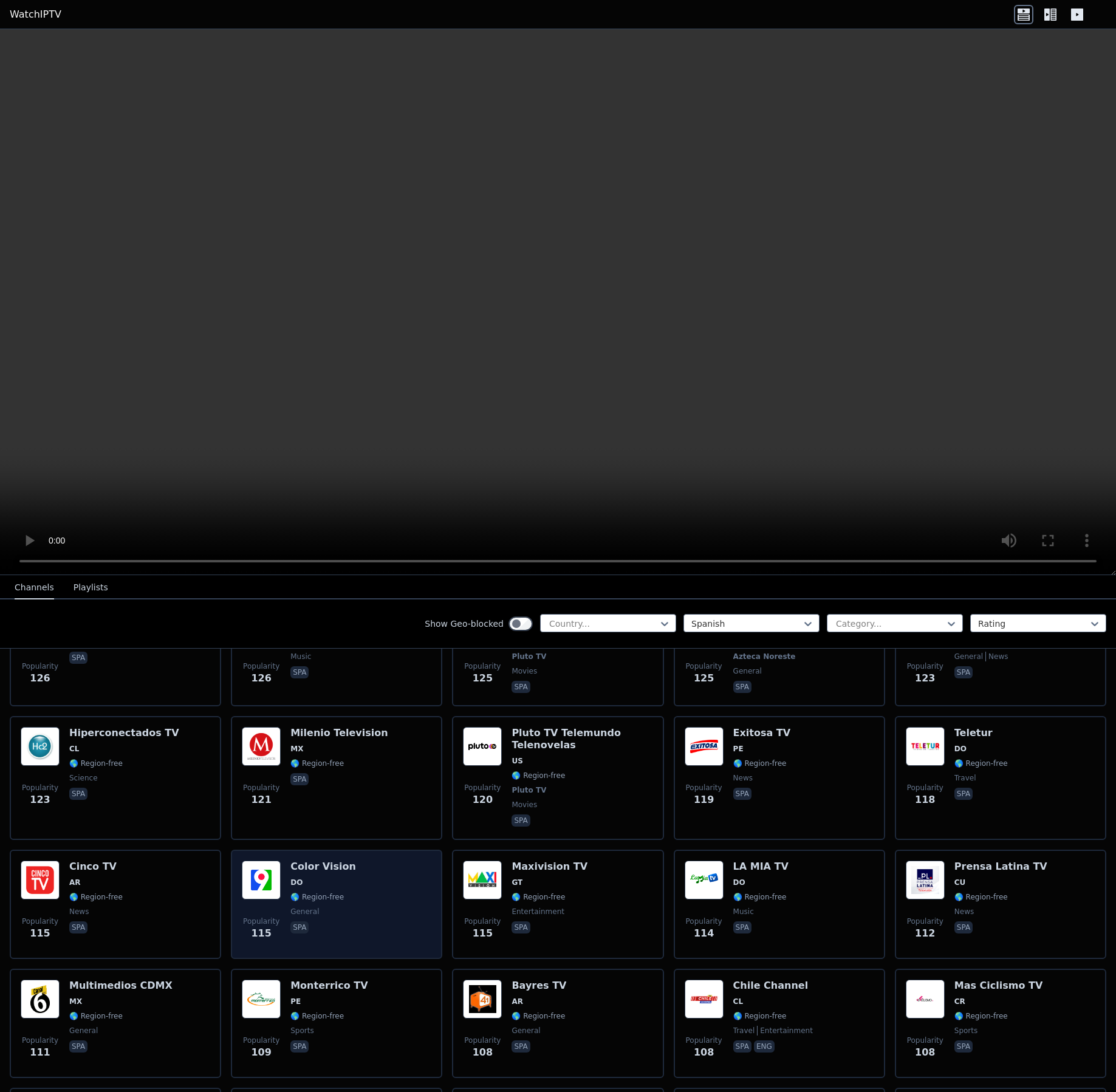
click at [371, 895] on div "Popularity 115 Color Vision DO 🌎 Region-free general spa" at bounding box center [336, 904] width 190 height 87
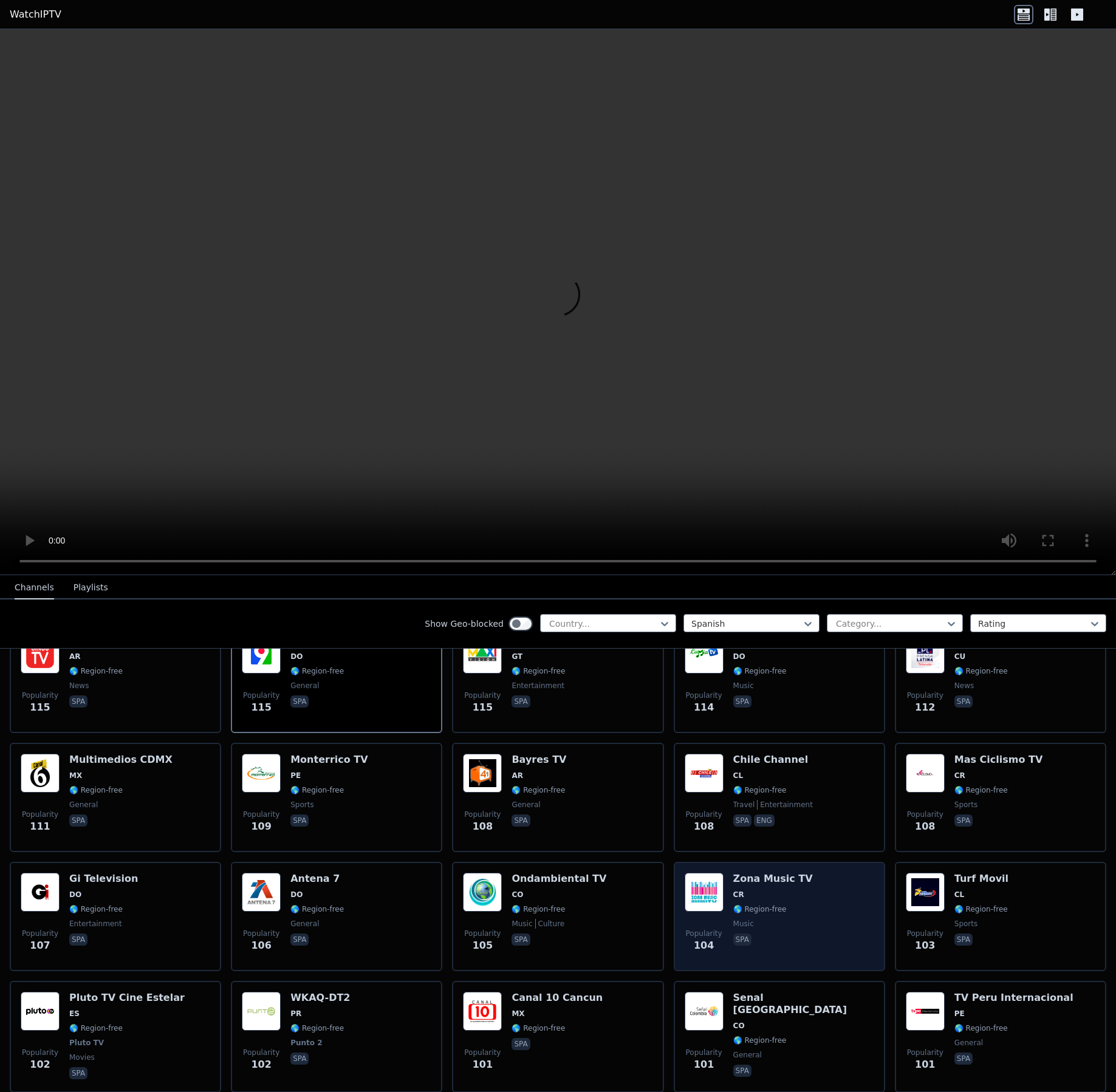
scroll to position [2602, 0]
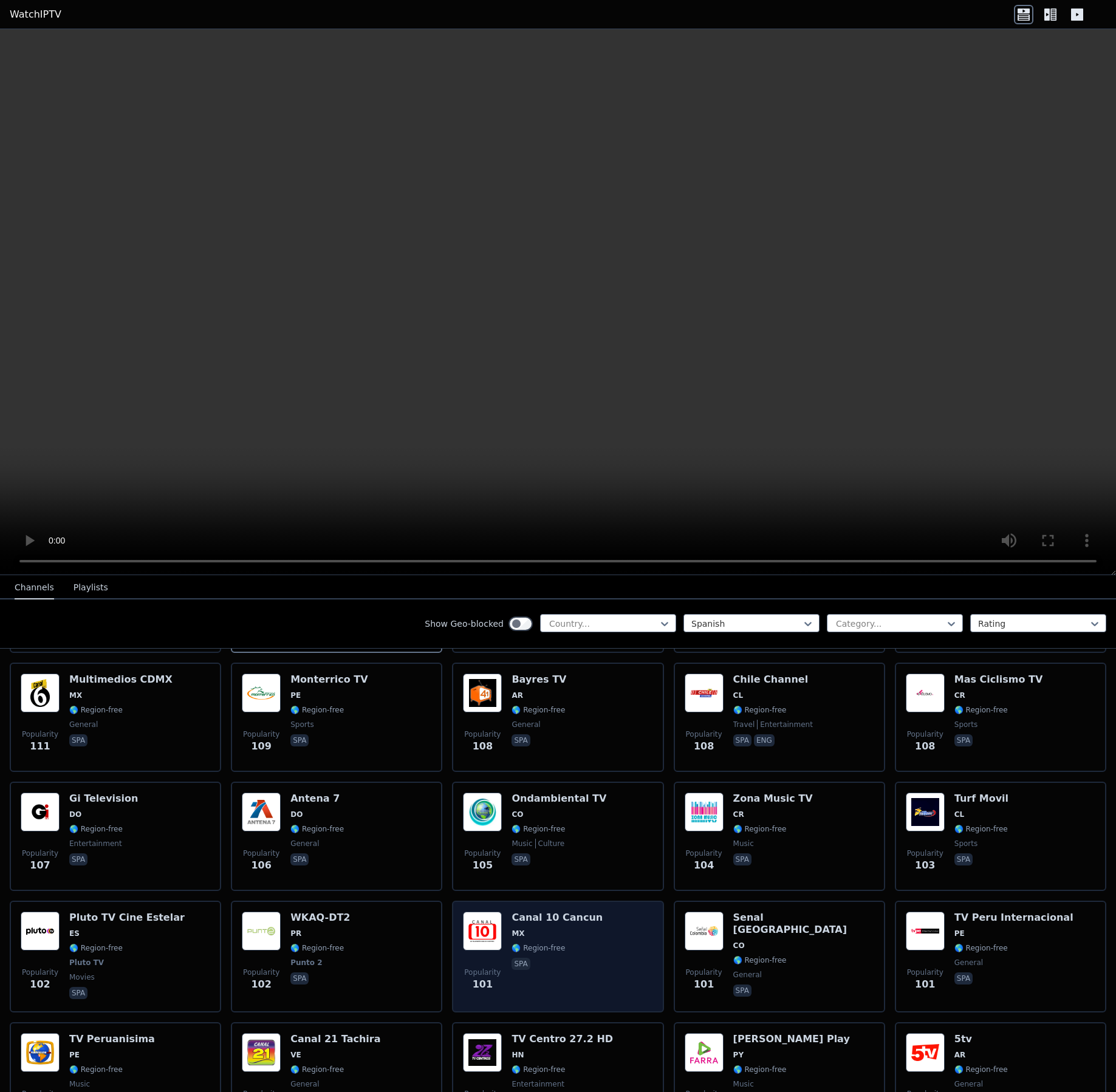
click at [558, 958] on span "spa" at bounding box center [557, 965] width 91 height 15
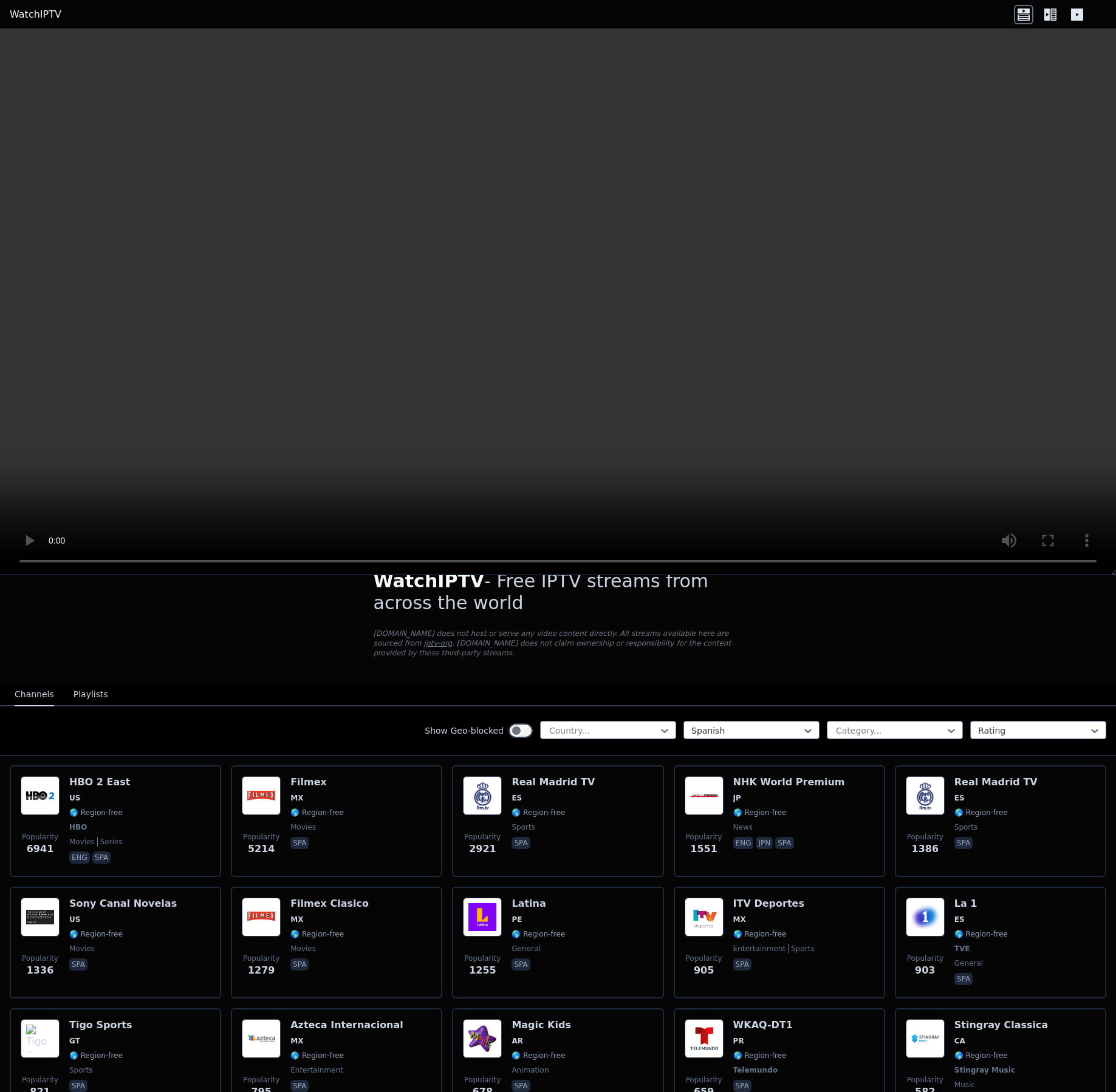
scroll to position [0, 0]
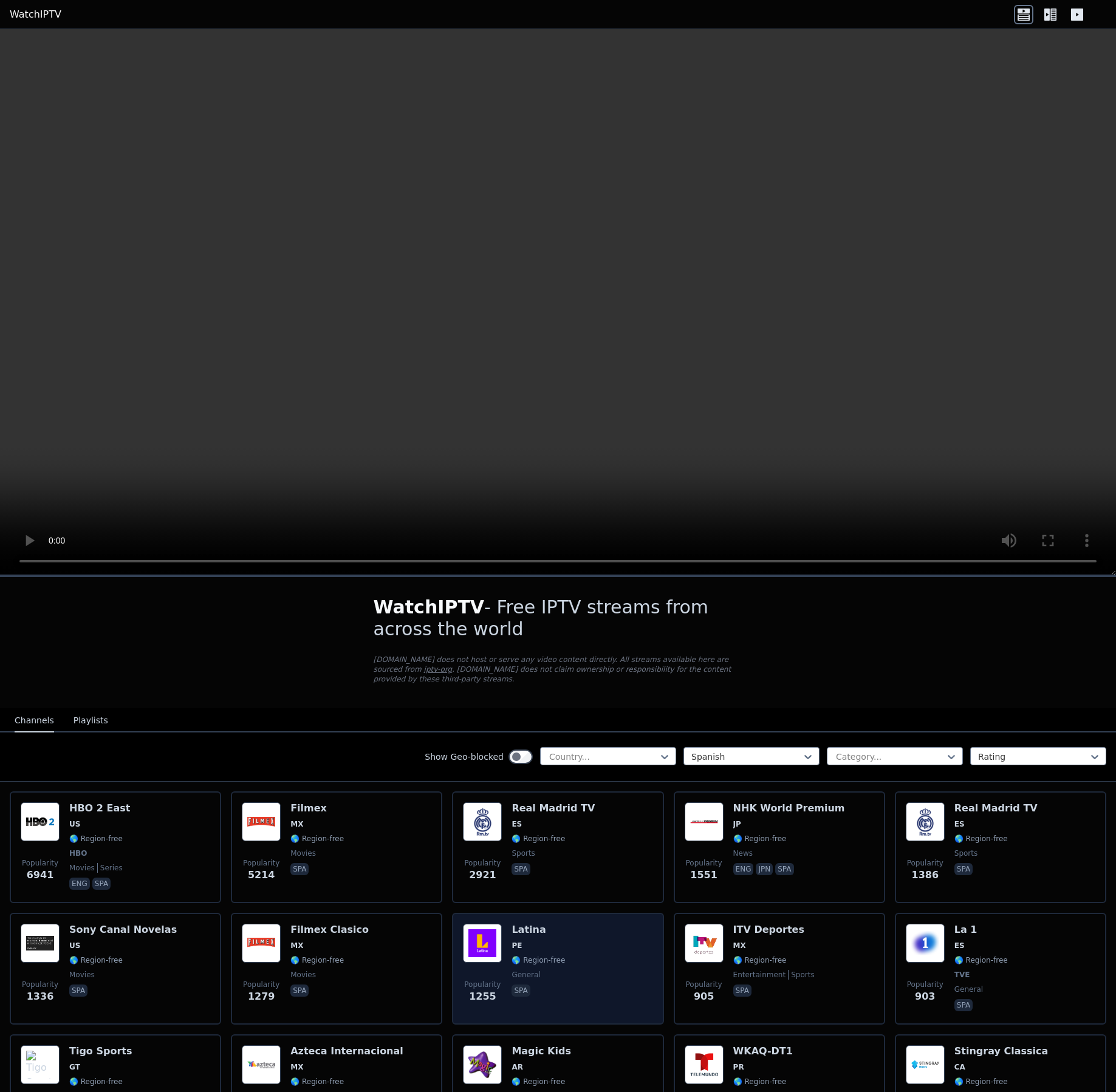
click at [558, 949] on div "Popularity 1255 Latina PE 🌎 Region-free general spa" at bounding box center [557, 969] width 190 height 90
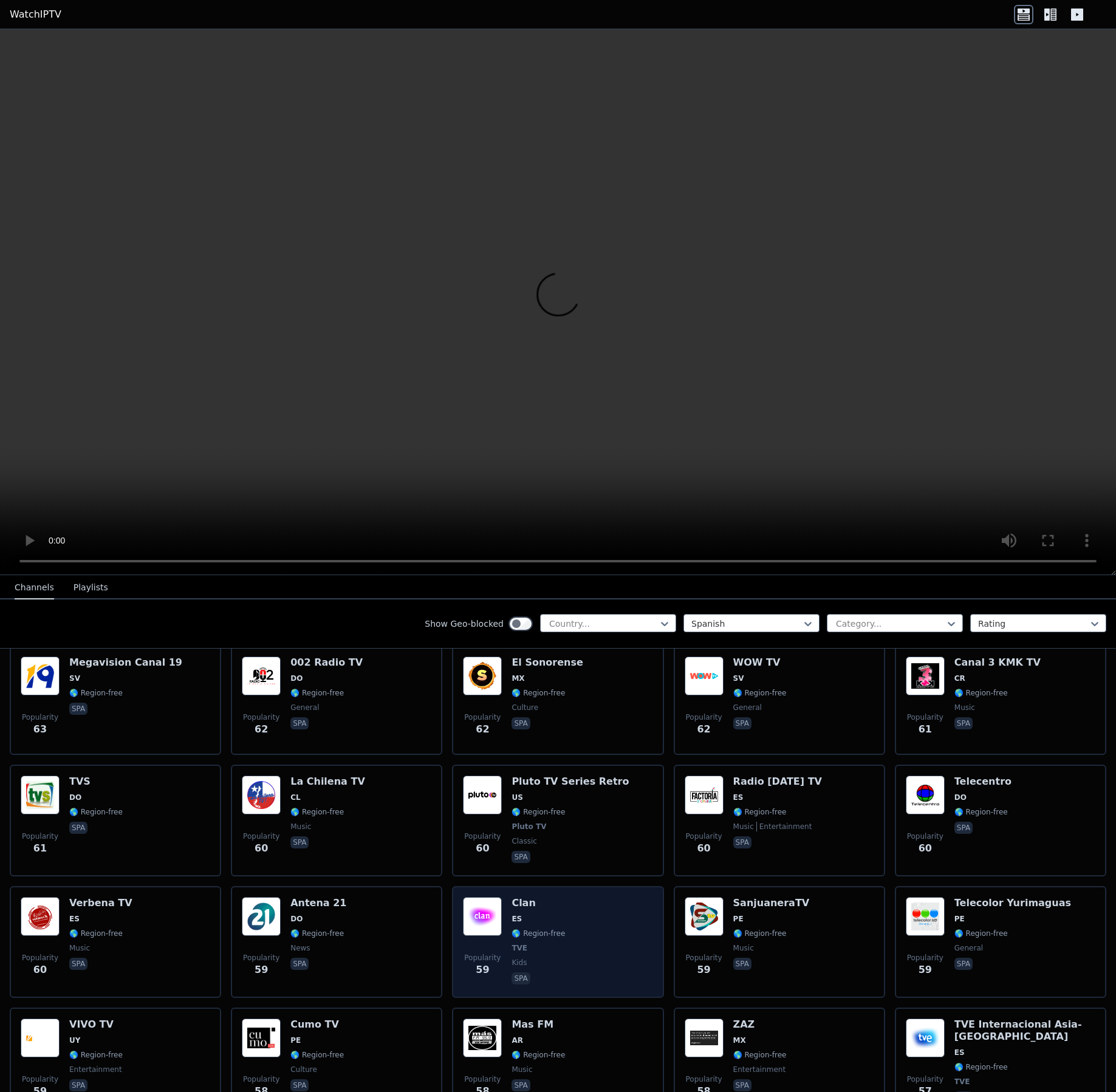
scroll to position [4822, 0]
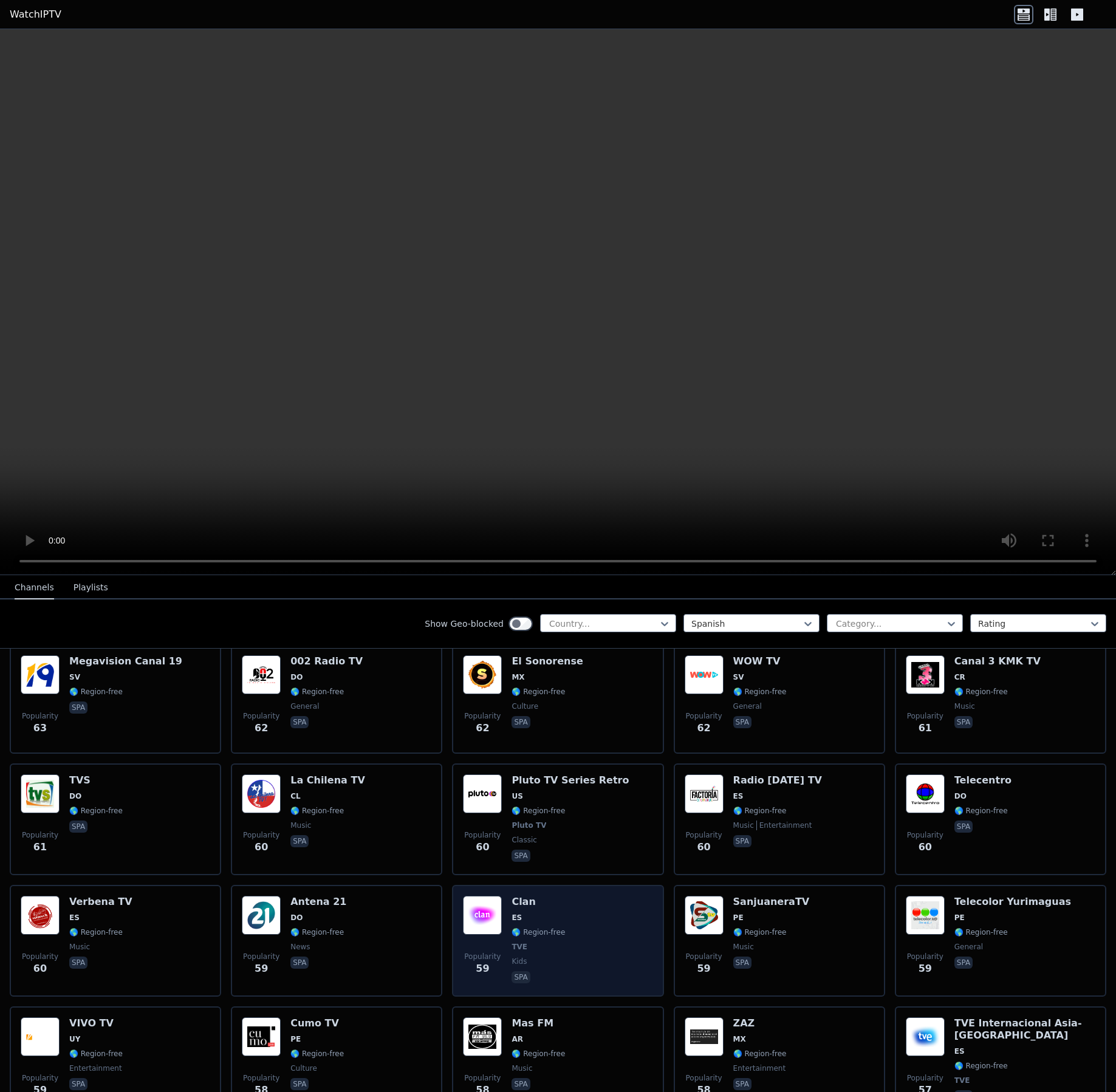
click at [571, 885] on div "Popularity 59 Clan ES 🌎 Region-free TVE kids spa" at bounding box center [558, 941] width 212 height 112
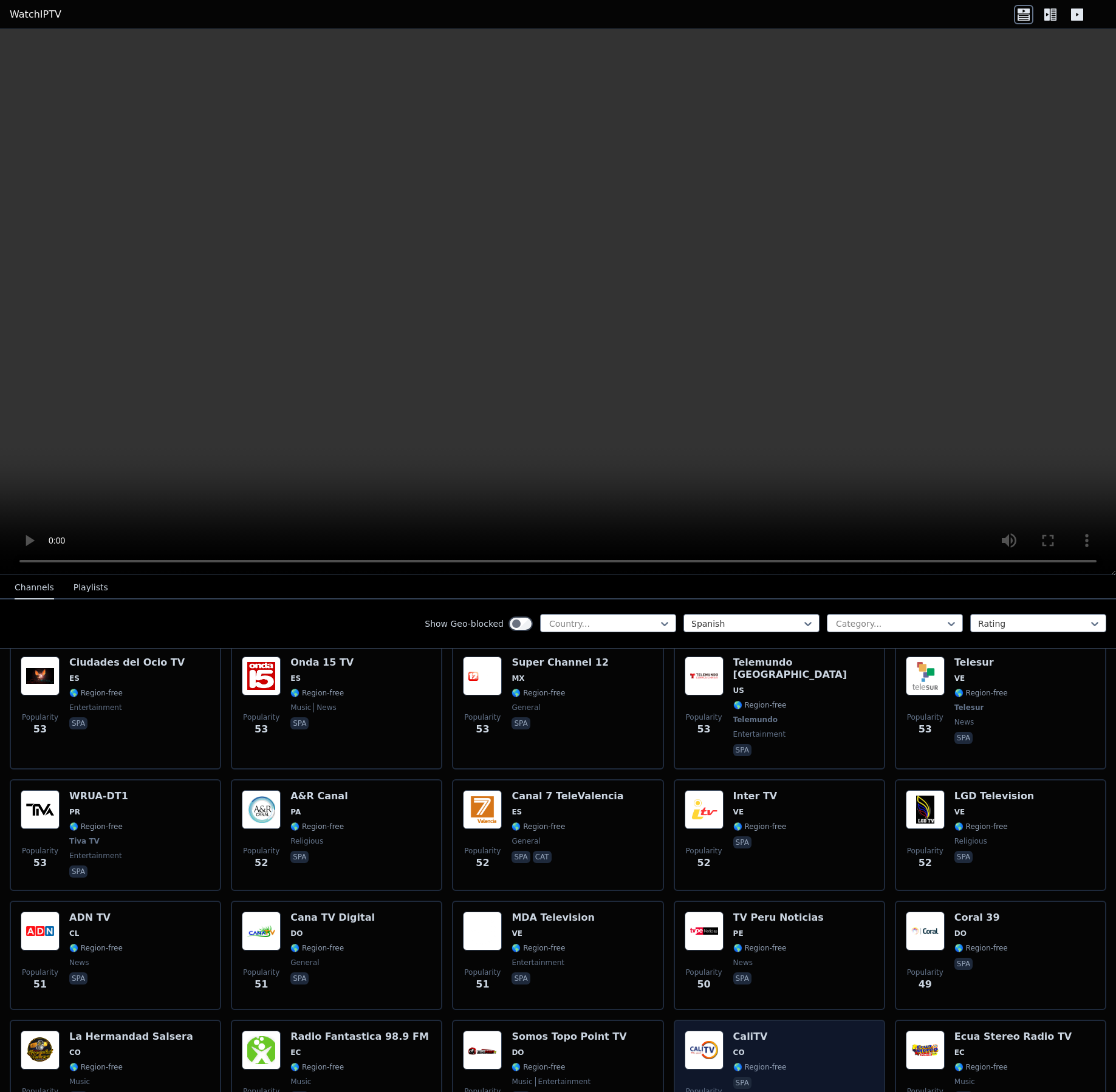
scroll to position [5804, 0]
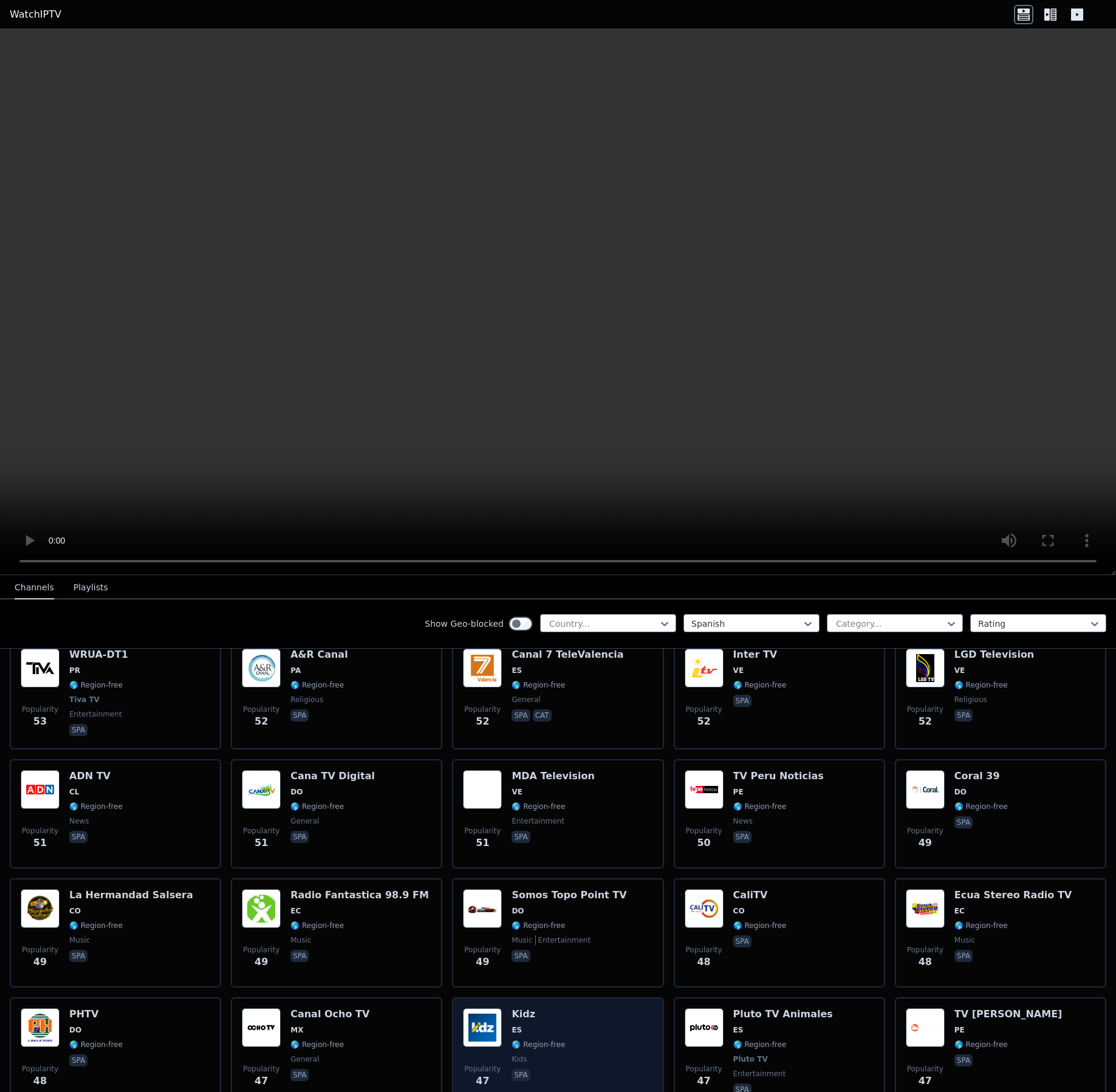
click at [589, 1008] on div "Popularity 47 Kidz ES 🌎 Region-free kids spa" at bounding box center [557, 1053] width 190 height 90
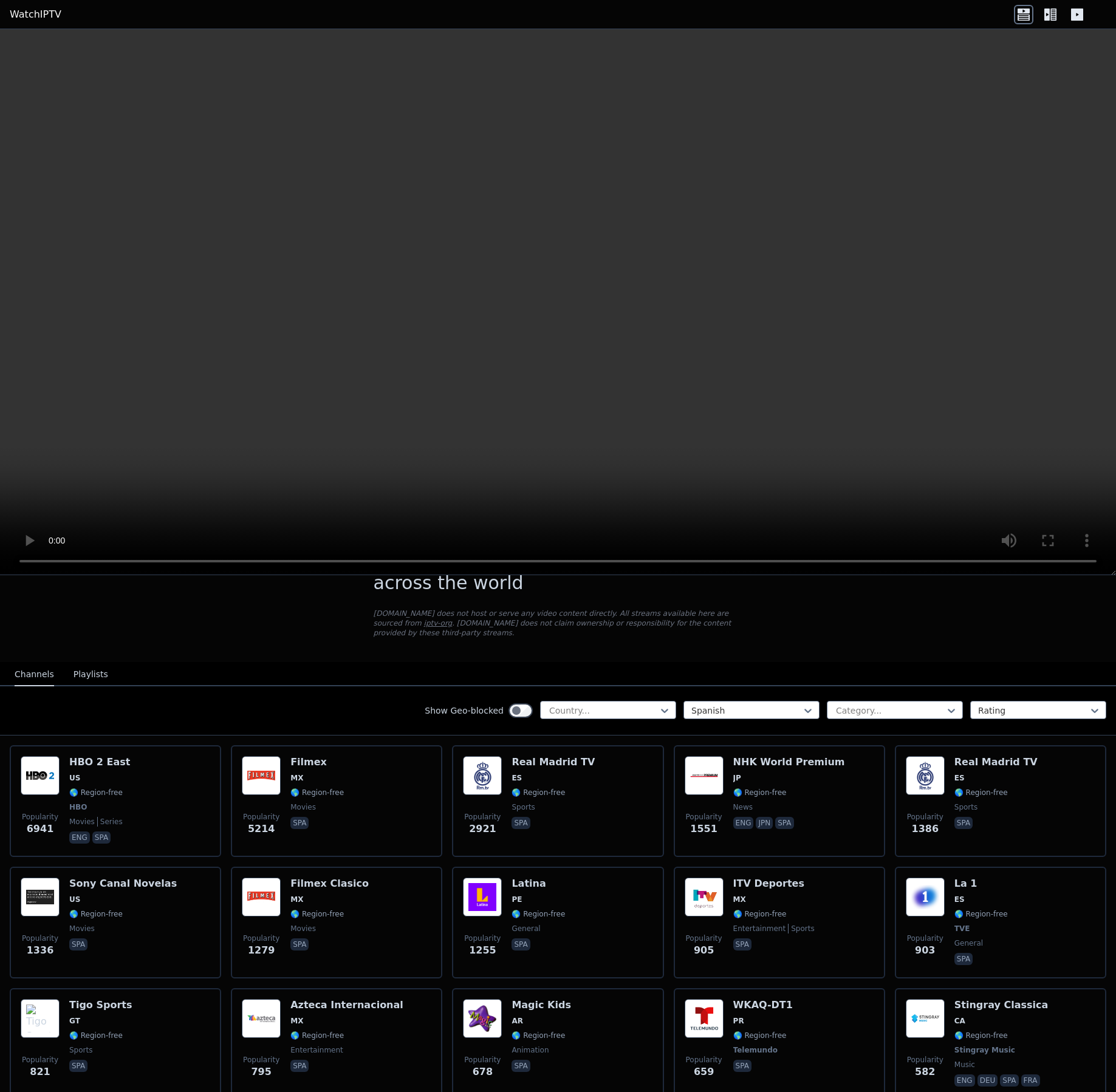
scroll to position [0, 0]
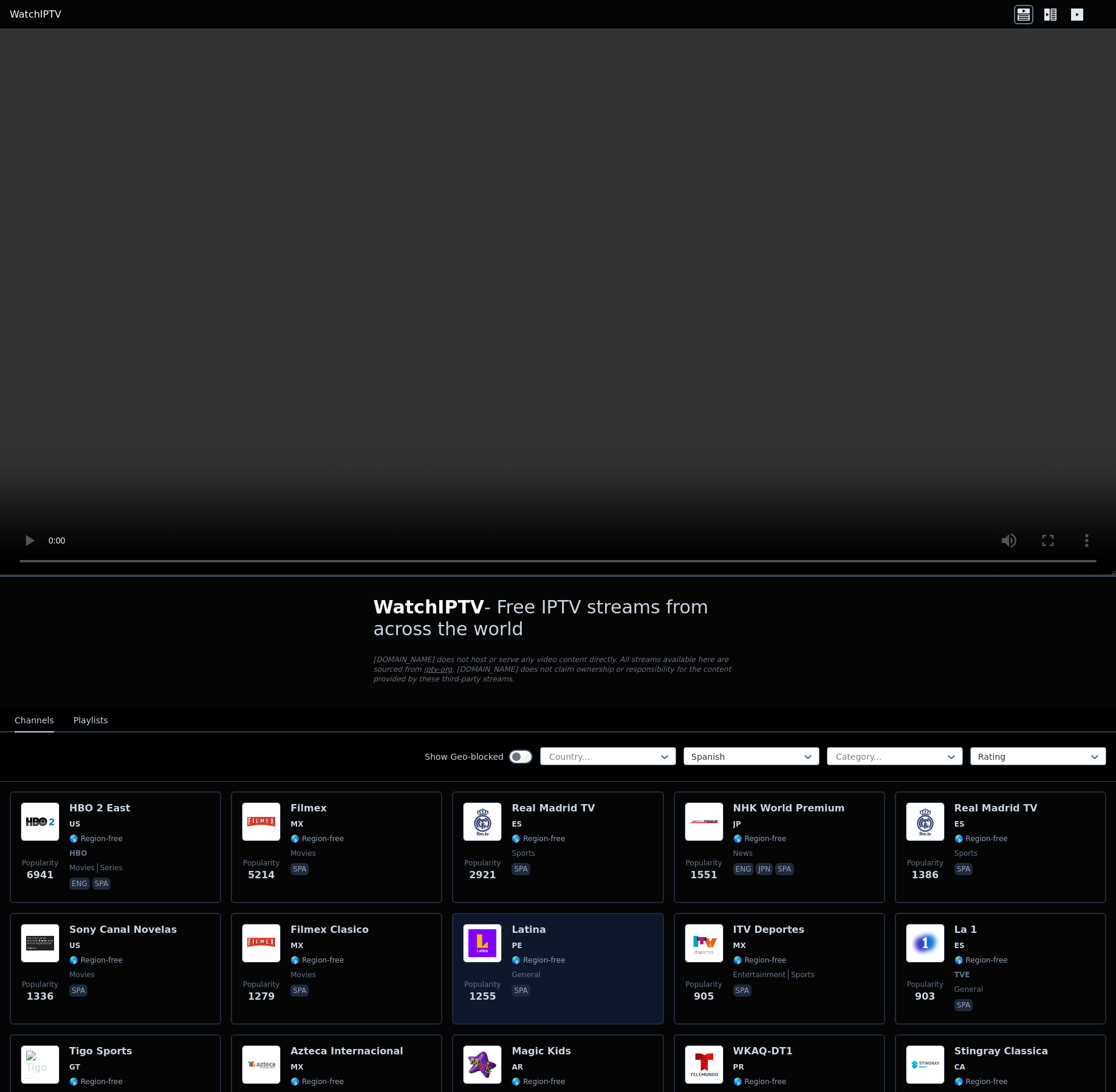
click at [596, 960] on div "Popularity 1255 Latina PE 🌎 Region-free general spa" at bounding box center [557, 969] width 190 height 90
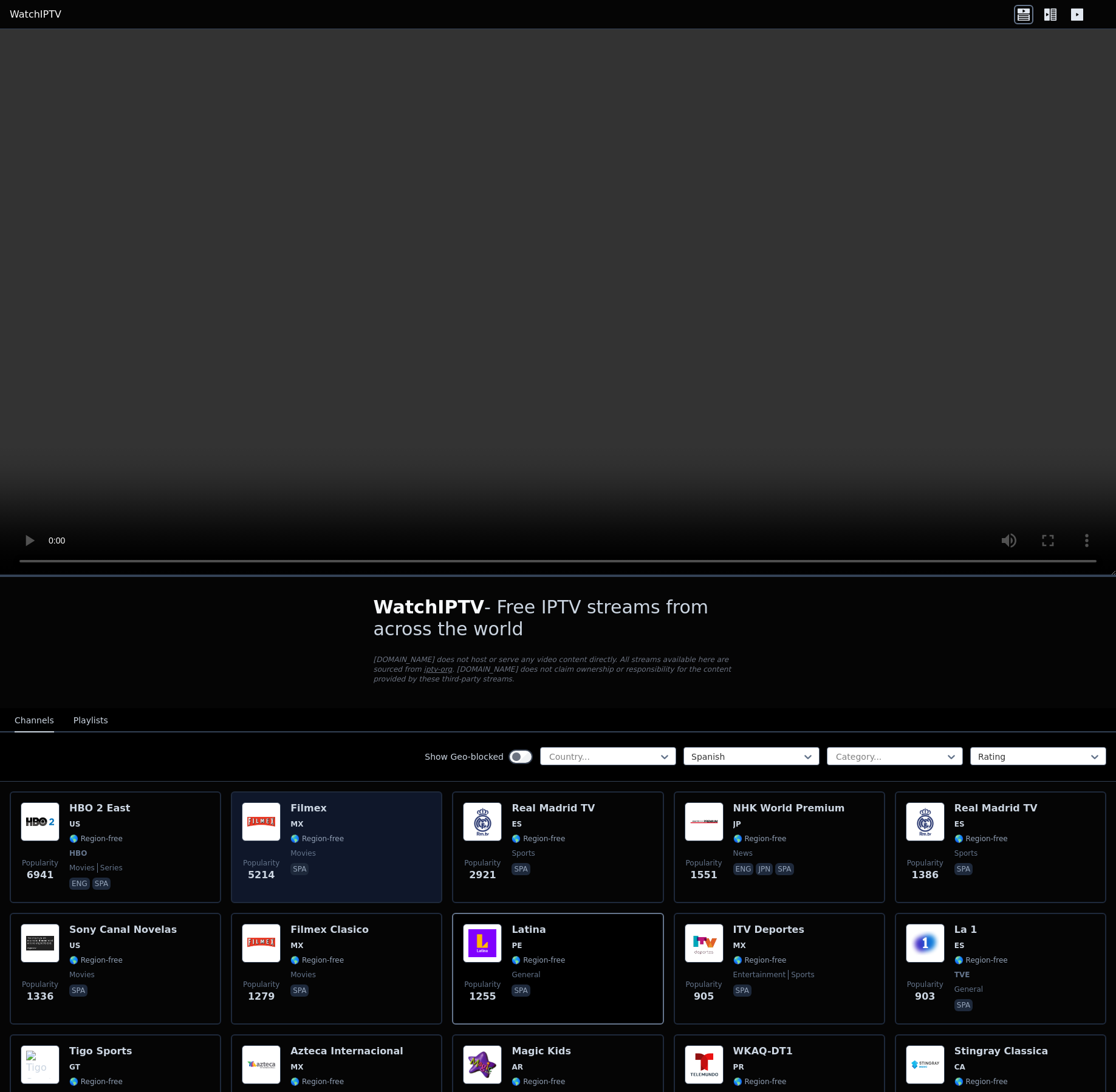
click at [380, 828] on div "Popularity 5214 Filmex MX 🌎 Region-free movies spa" at bounding box center [336, 847] width 190 height 90
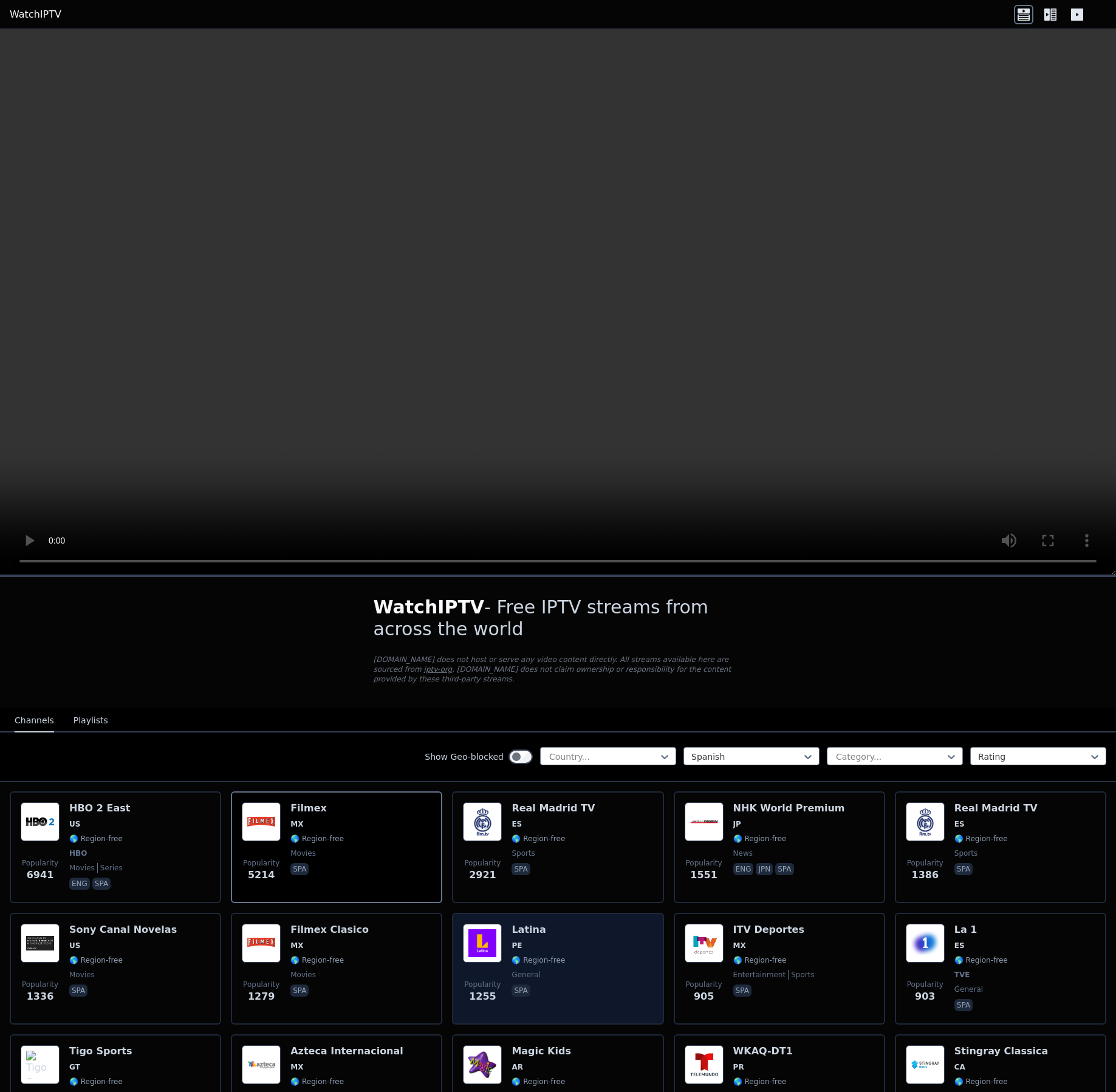
click at [572, 954] on div "Popularity 1255 Latina PE 🌎 Region-free general spa" at bounding box center [557, 969] width 190 height 90
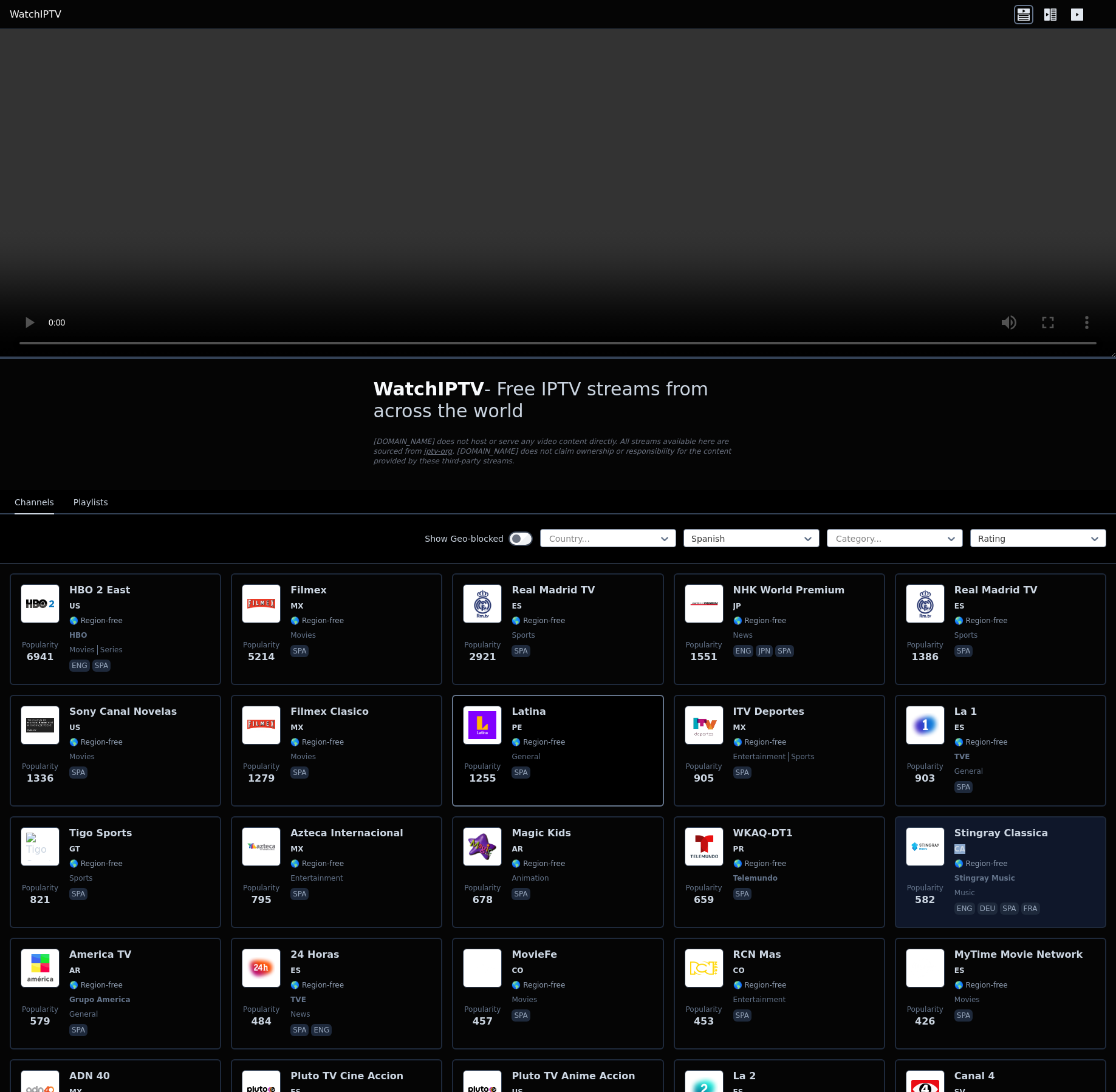
click at [1036, 832] on div "Popularity 582 Stingray Classica CA 🌎 Region-free Stingray Music music eng deu …" at bounding box center [1001, 872] width 190 height 90
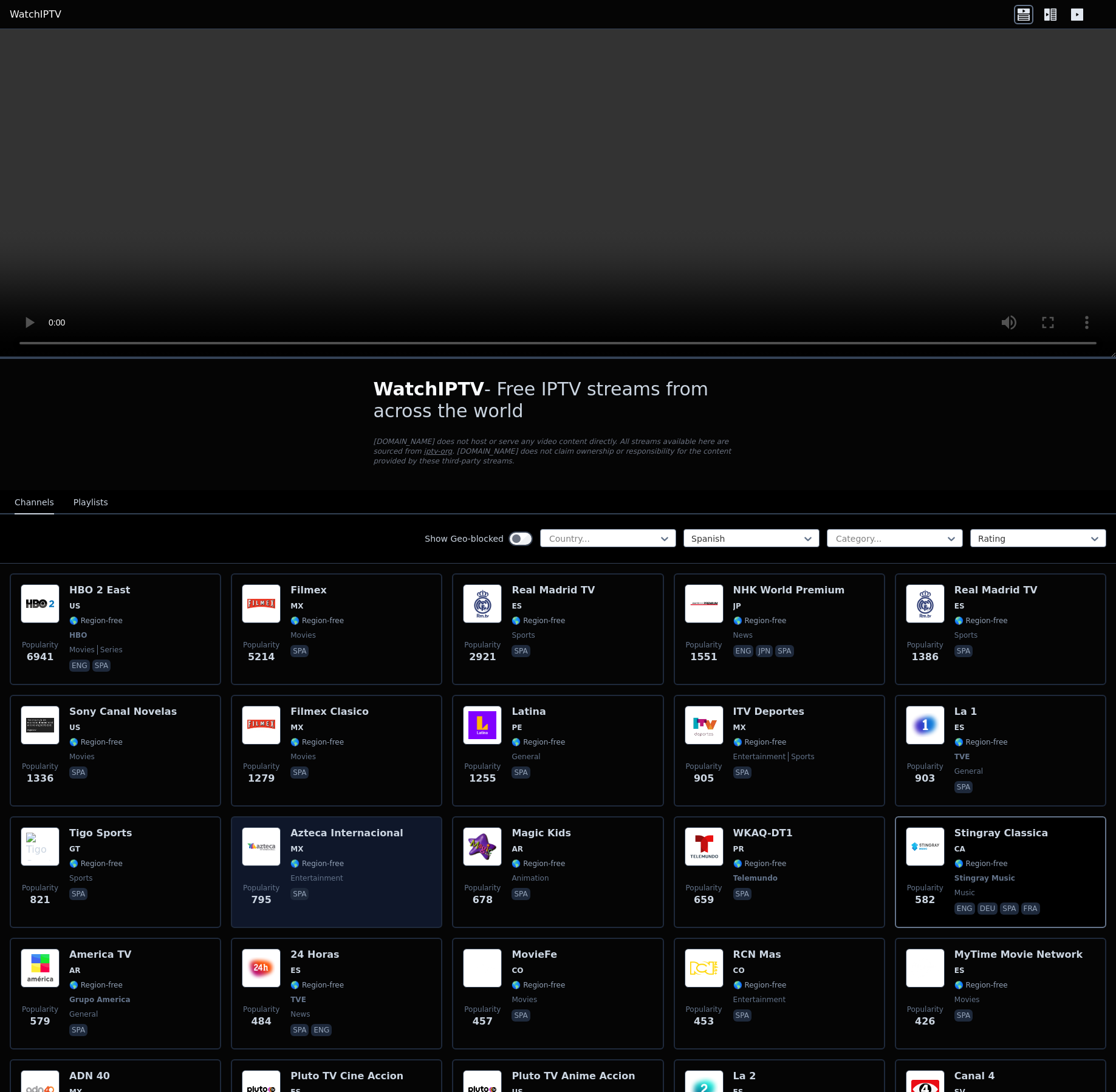
click at [349, 888] on span "spa" at bounding box center [346, 895] width 113 height 15
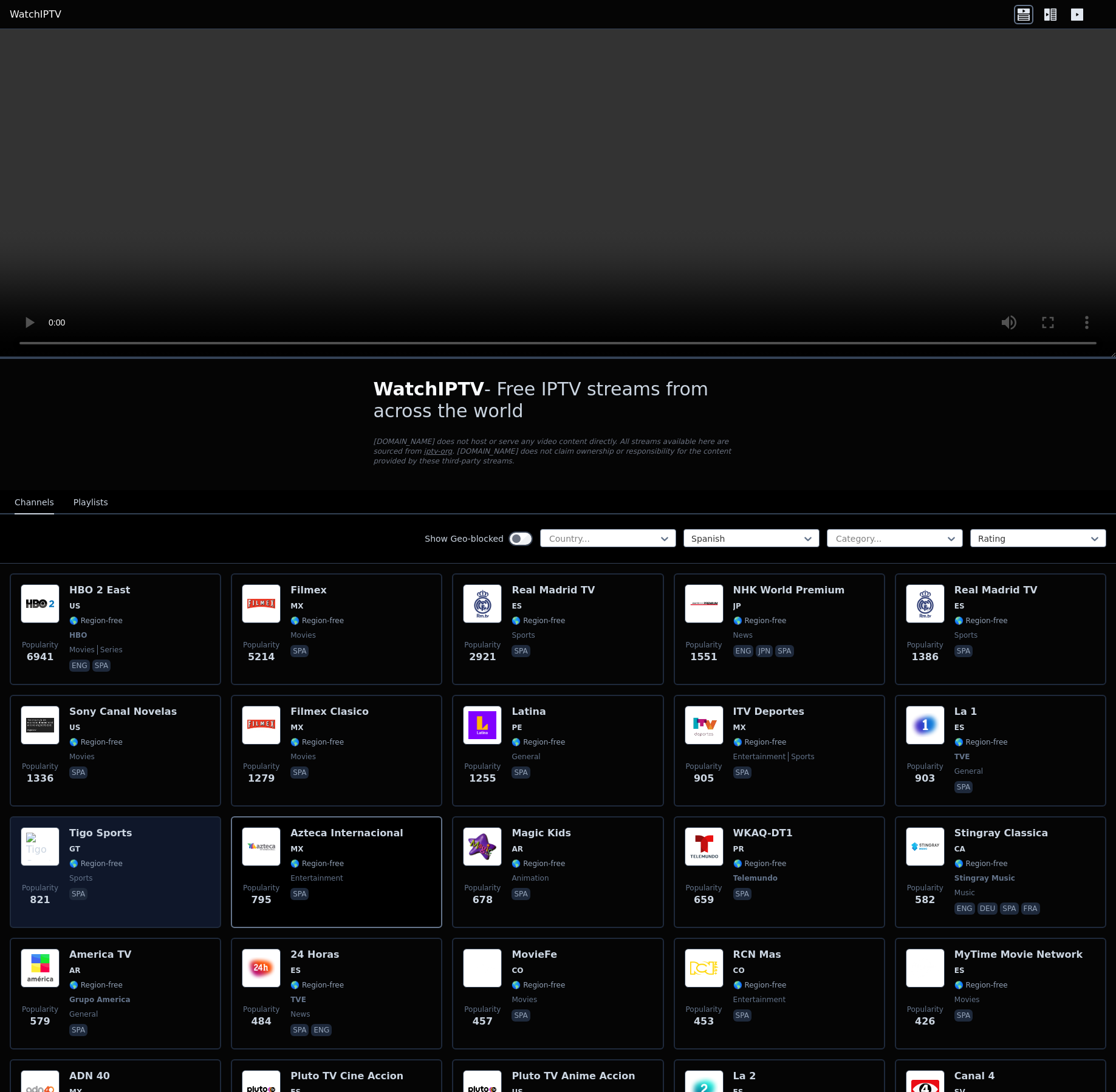
click at [157, 868] on div "Popularity 821 Tigo Sports GT 🌎 Region-free sports spa" at bounding box center [115, 872] width 190 height 90
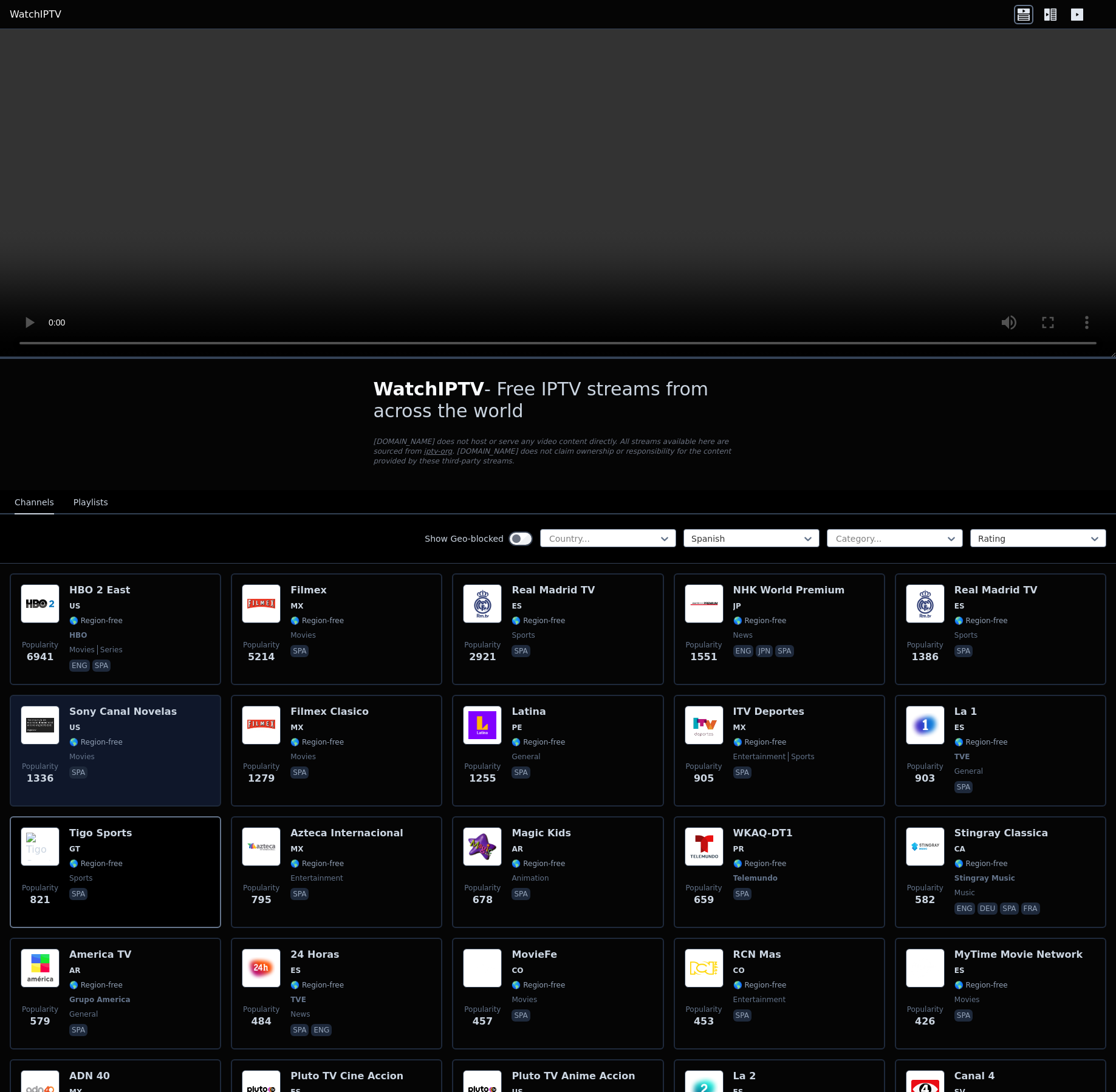
click at [157, 743] on div "Popularity 1336 Sony Canal Novelas US 🌎 Region-free movies spa" at bounding box center [115, 750] width 190 height 90
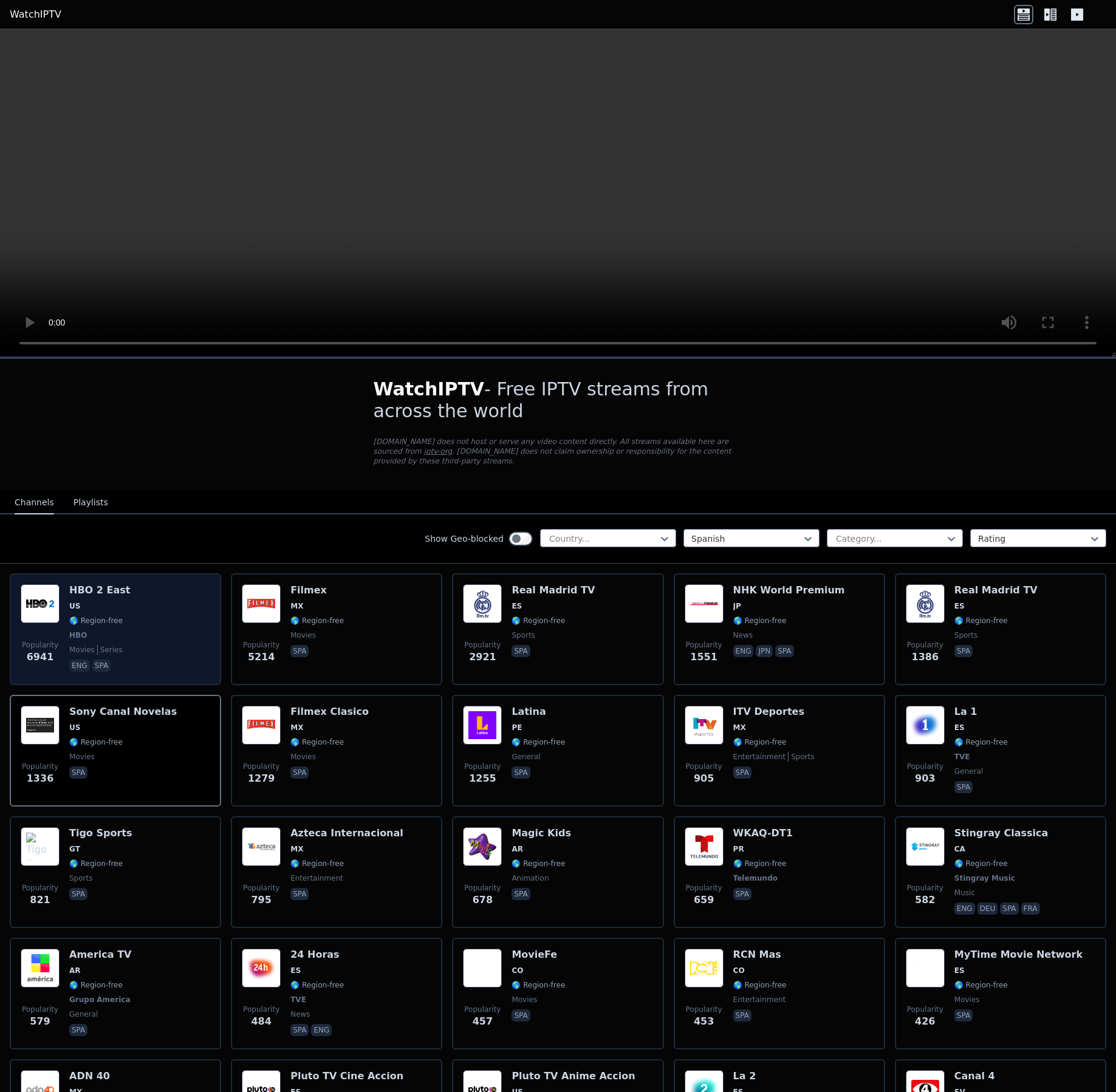
click at [155, 608] on div "Popularity 6941 HBO 2 East US 🌎 Region-free HBO movies series eng spa" at bounding box center [115, 629] width 190 height 90
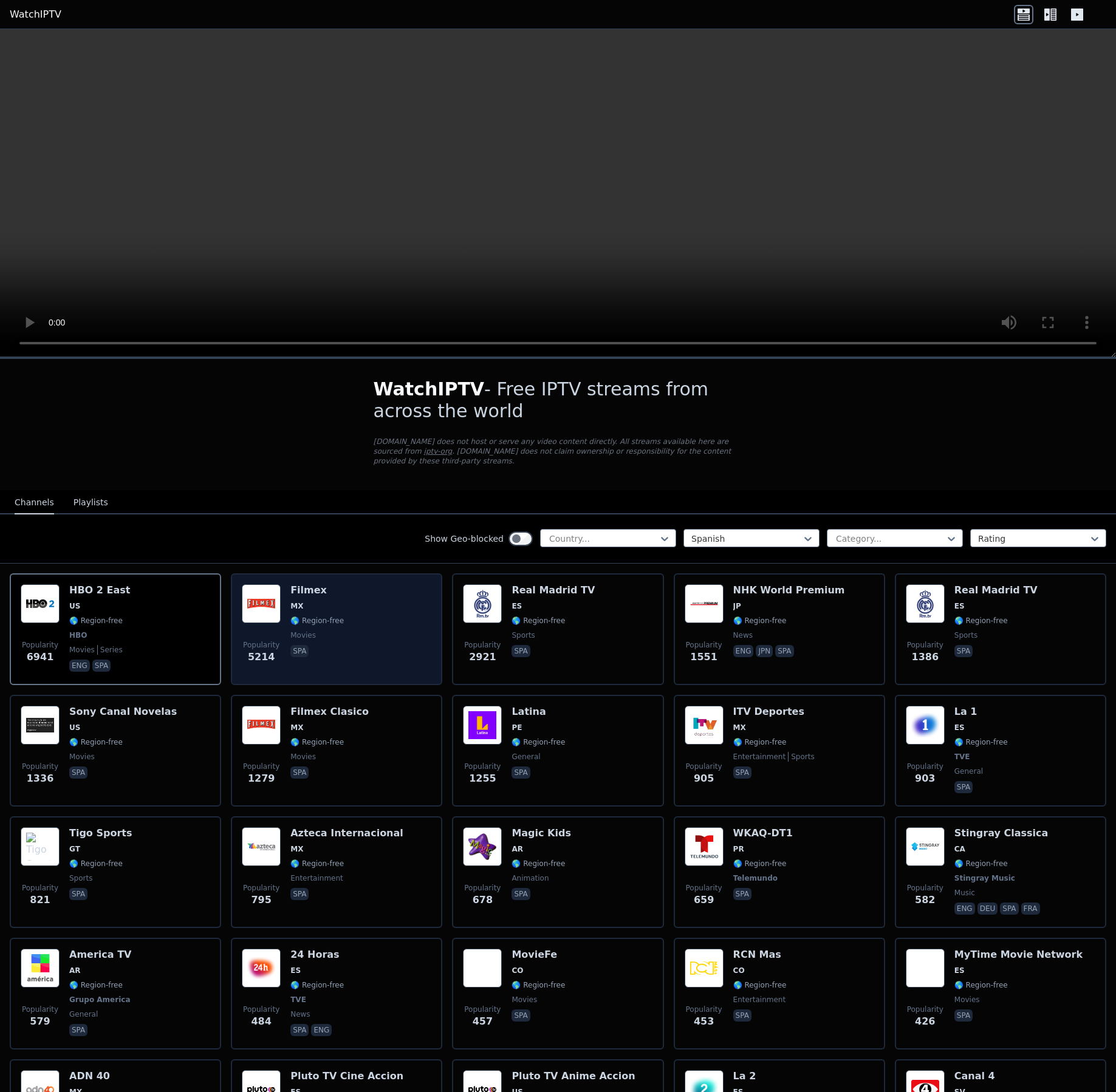
click at [408, 606] on div "Popularity 5214 Filmex MX 🌎 Region-free movies spa" at bounding box center [336, 629] width 190 height 90
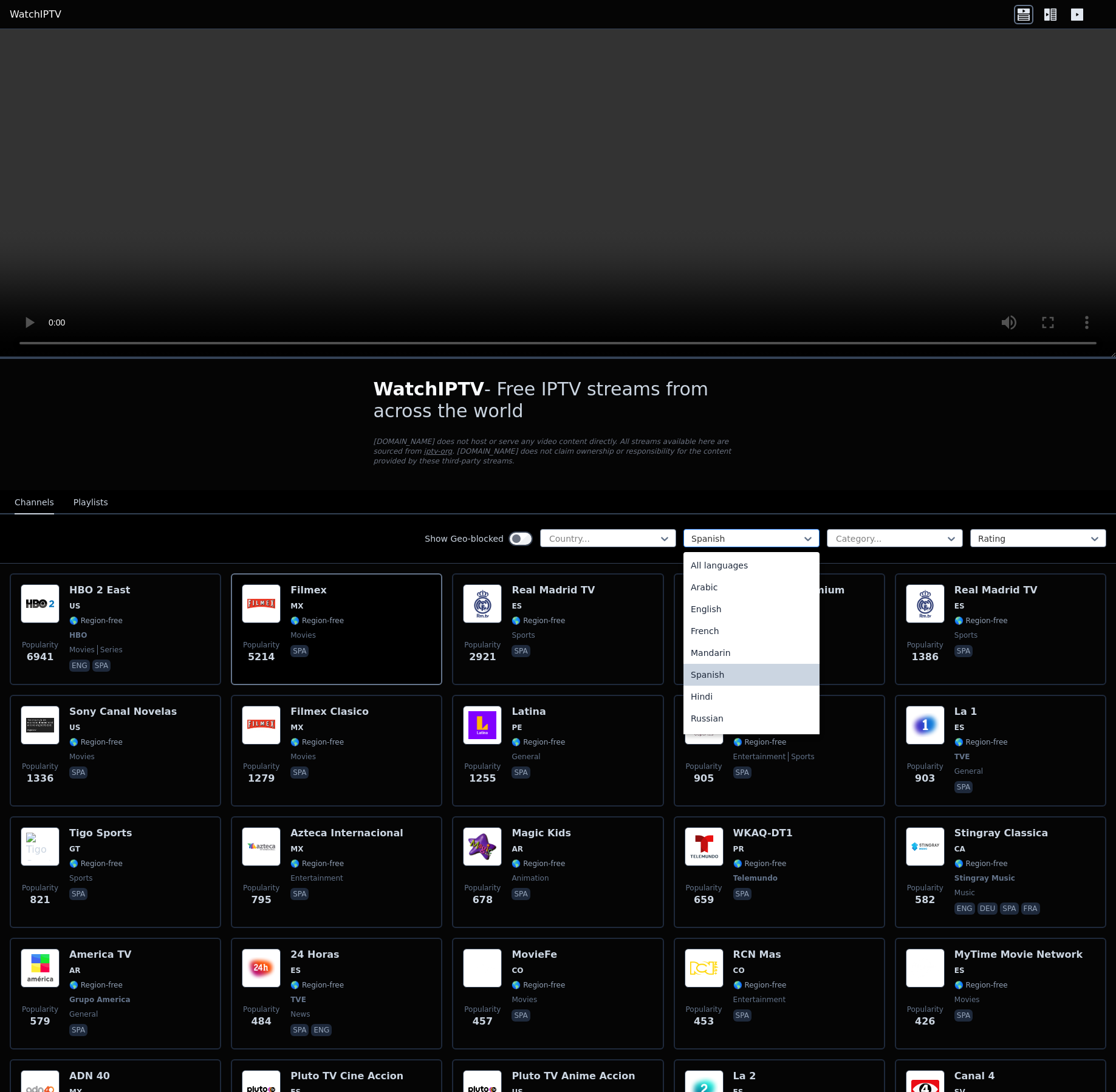
click at [747, 532] on div at bounding box center [747, 539] width 110 height 12
click at [710, 600] on div "English" at bounding box center [752, 609] width 136 height 22
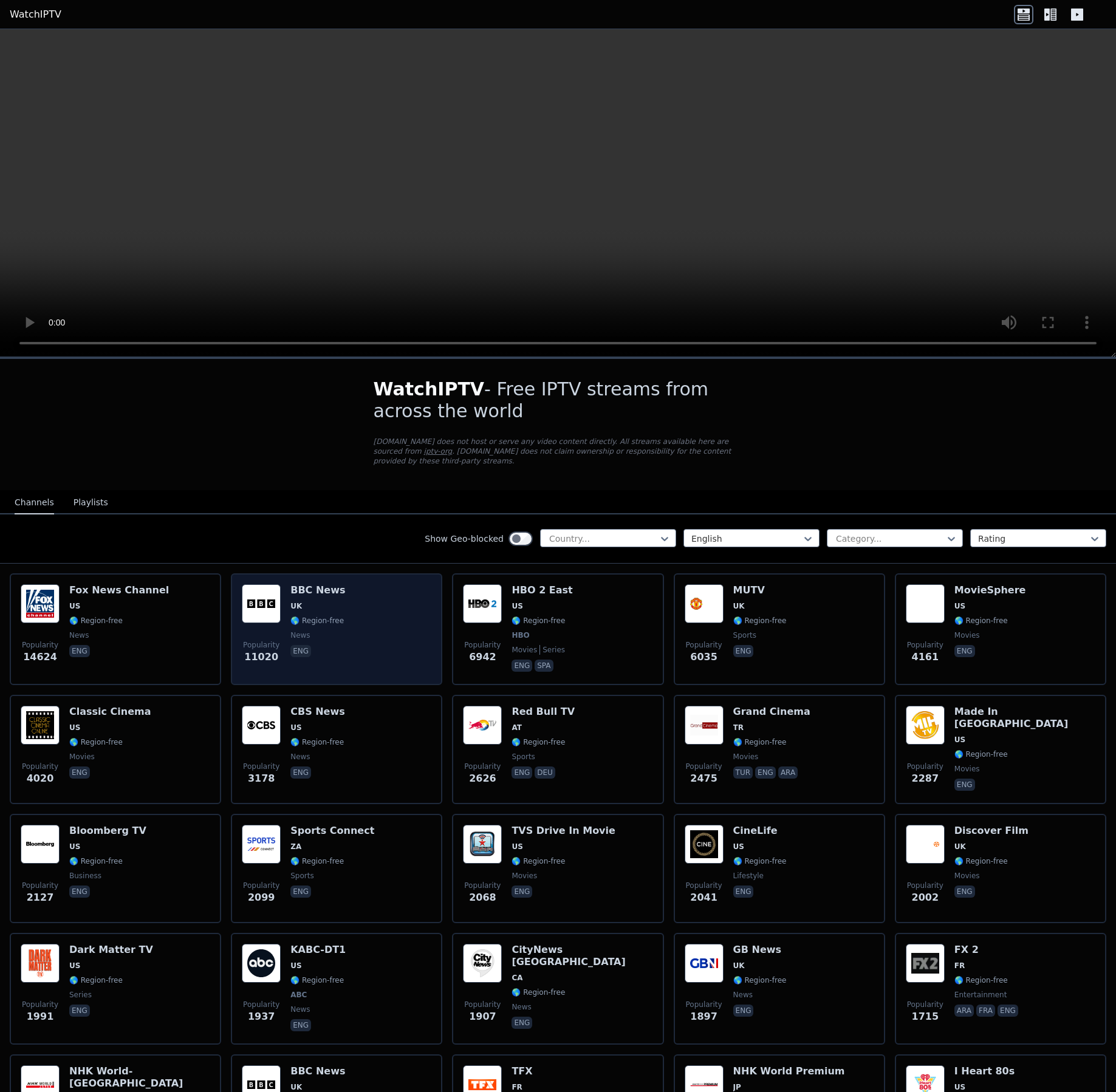
click at [369, 596] on div "Popularity 11020 BBC News UK 🌎 Region-free news eng" at bounding box center [336, 629] width 190 height 90
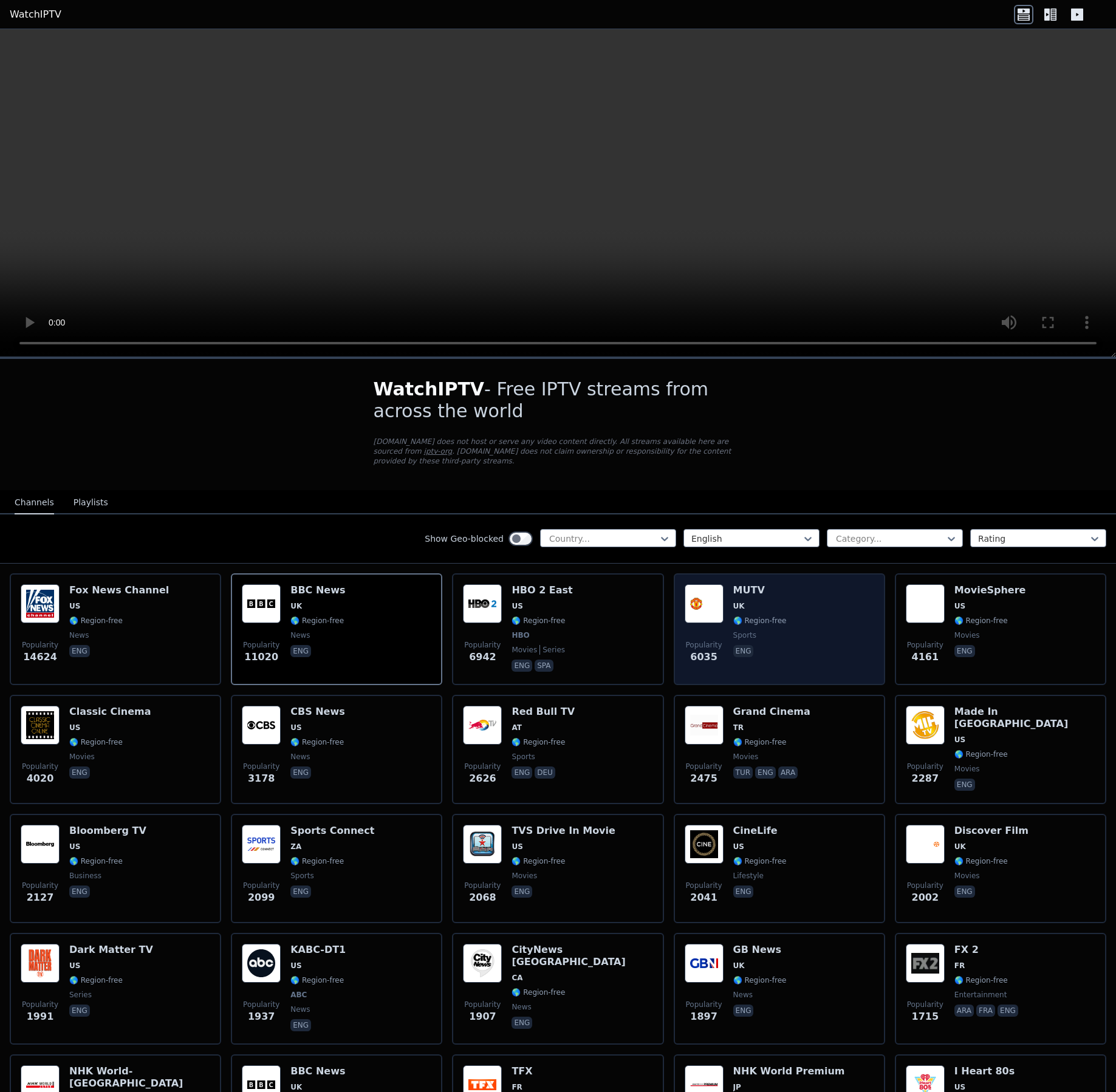
click at [810, 622] on div "Popularity 6035 MUTV UK 🌎 Region-free sports eng" at bounding box center [779, 629] width 190 height 90
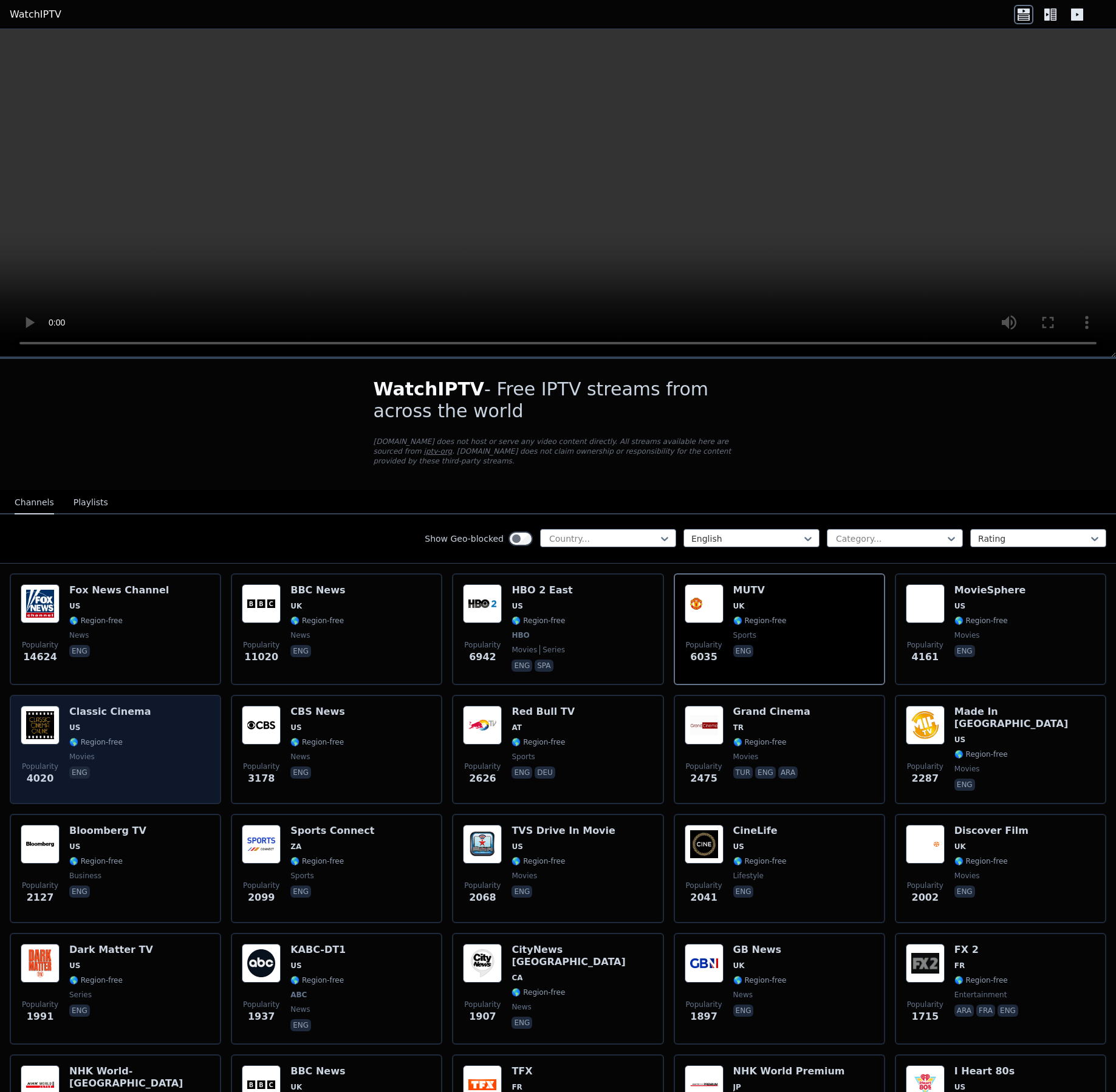
click at [157, 743] on div "Popularity 4020 Classic Cinema US 🌎 Region-free movies eng" at bounding box center [115, 749] width 190 height 87
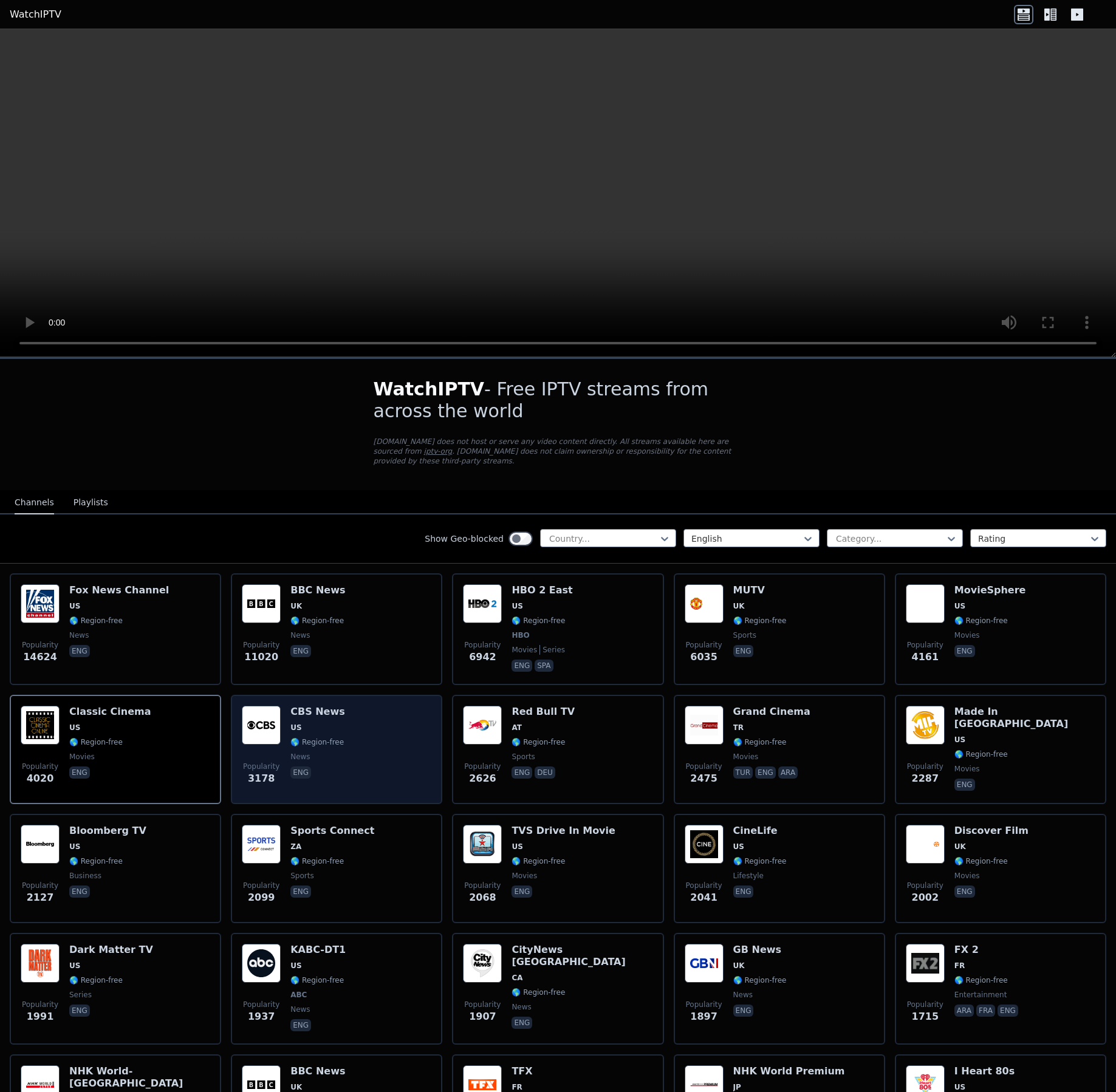
click at [399, 731] on div "Popularity 3178 CBS News US 🌎 Region-free news eng" at bounding box center [336, 749] width 190 height 87
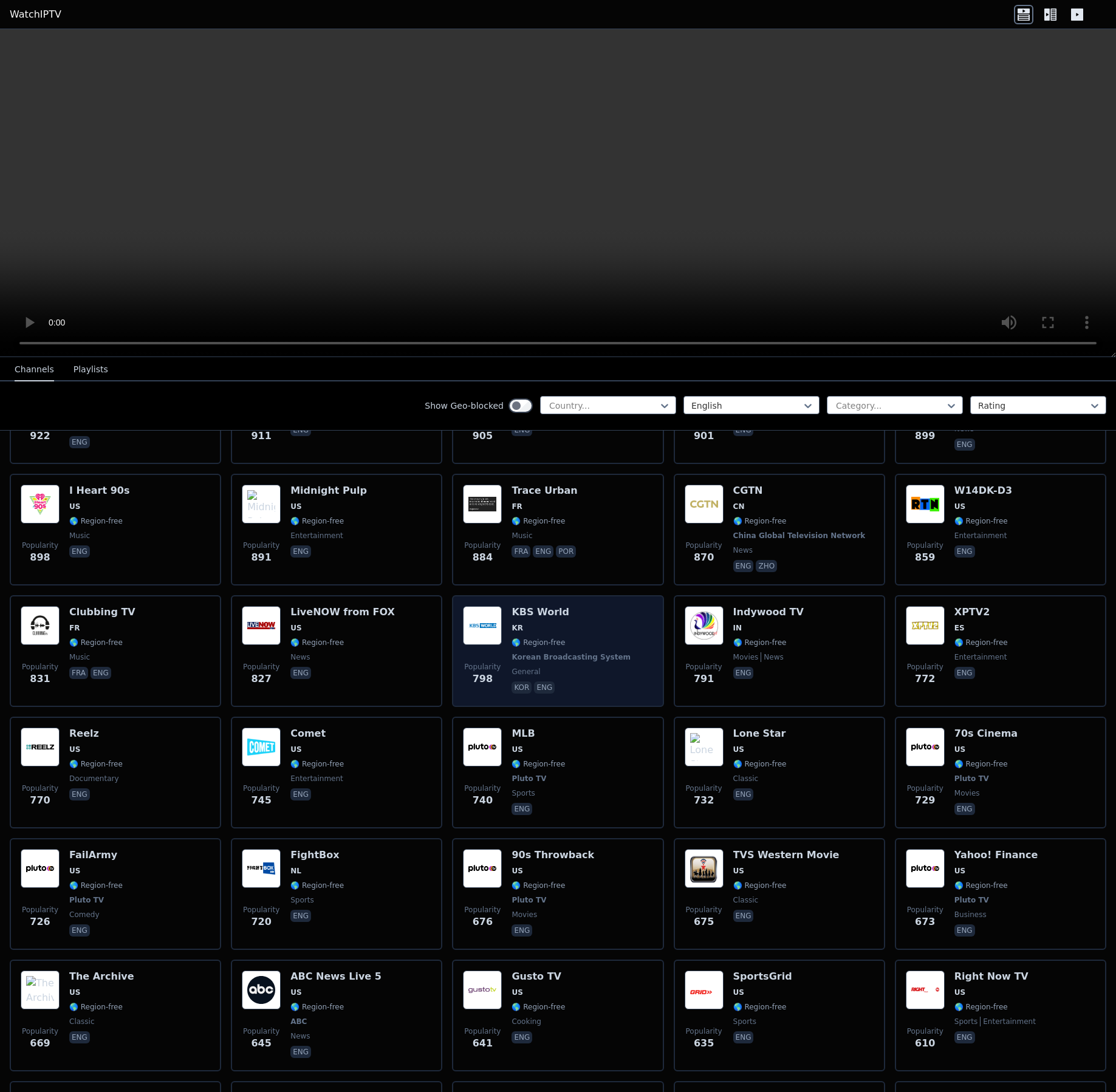
scroll to position [1225, 0]
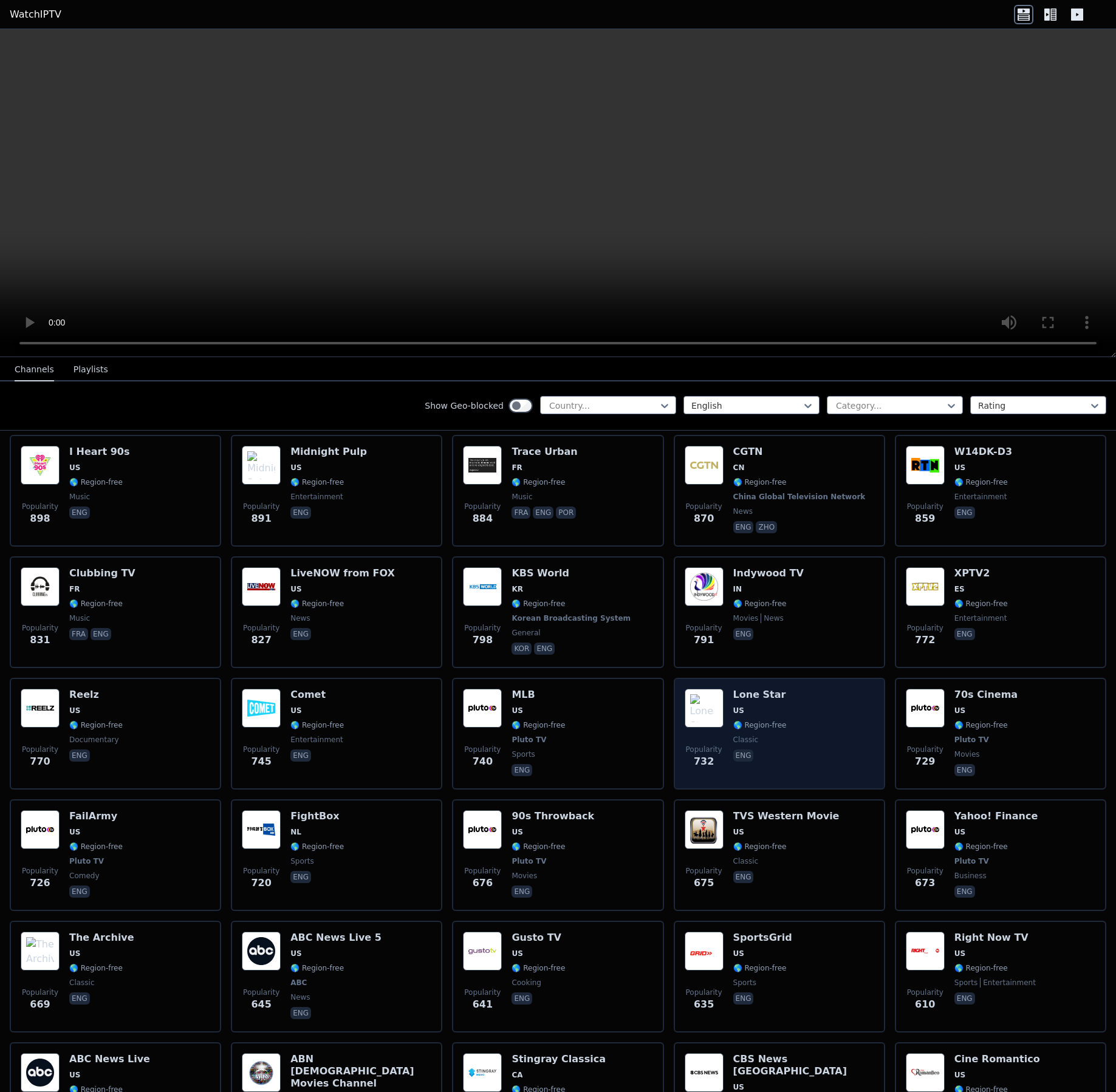
click at [833, 733] on div "Popularity 732 Lone Star US 🌎 Region-free classic eng" at bounding box center [779, 734] width 190 height 90
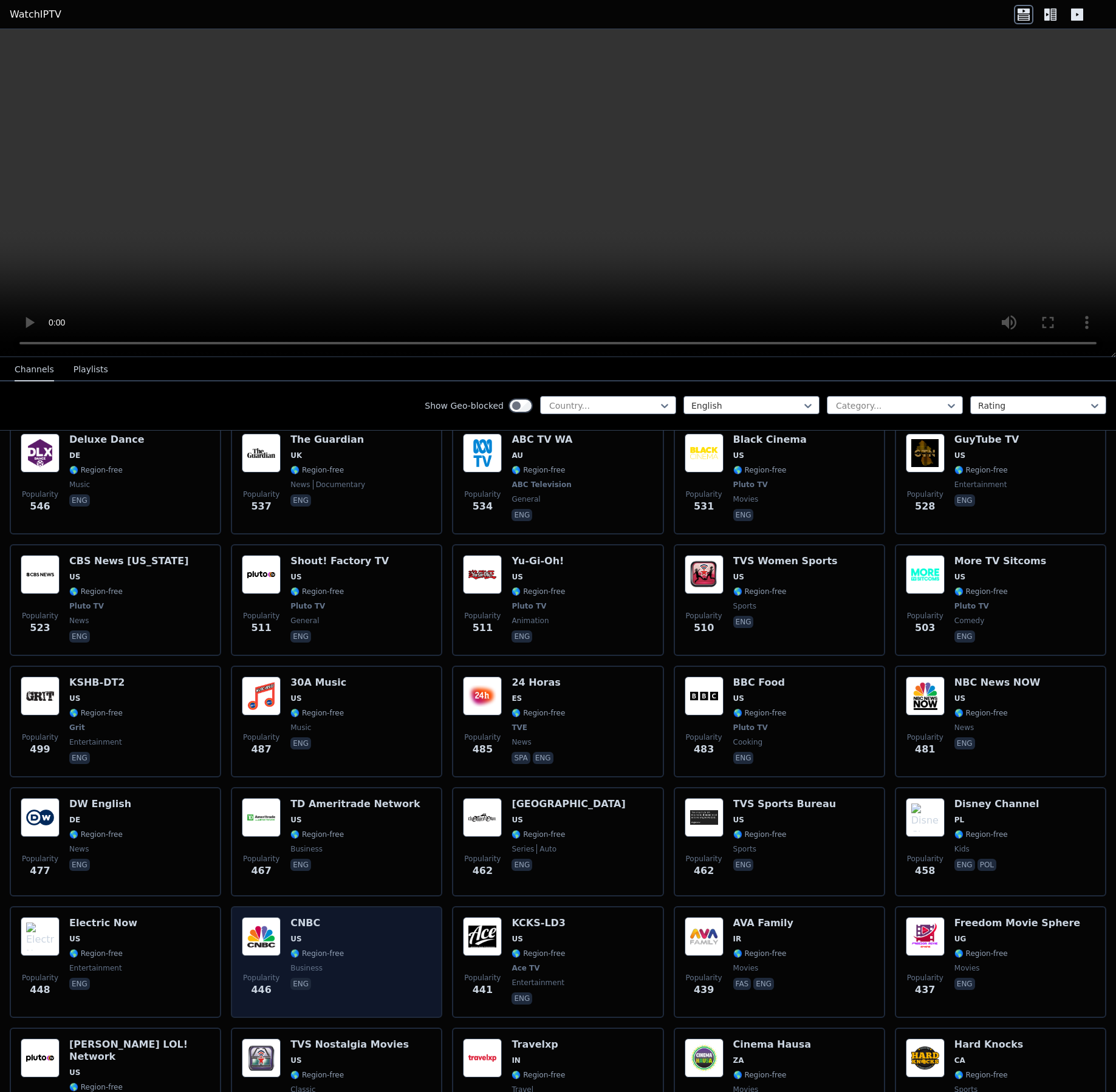
scroll to position [2143, 0]
